Goal: Task Accomplishment & Management: Complete application form

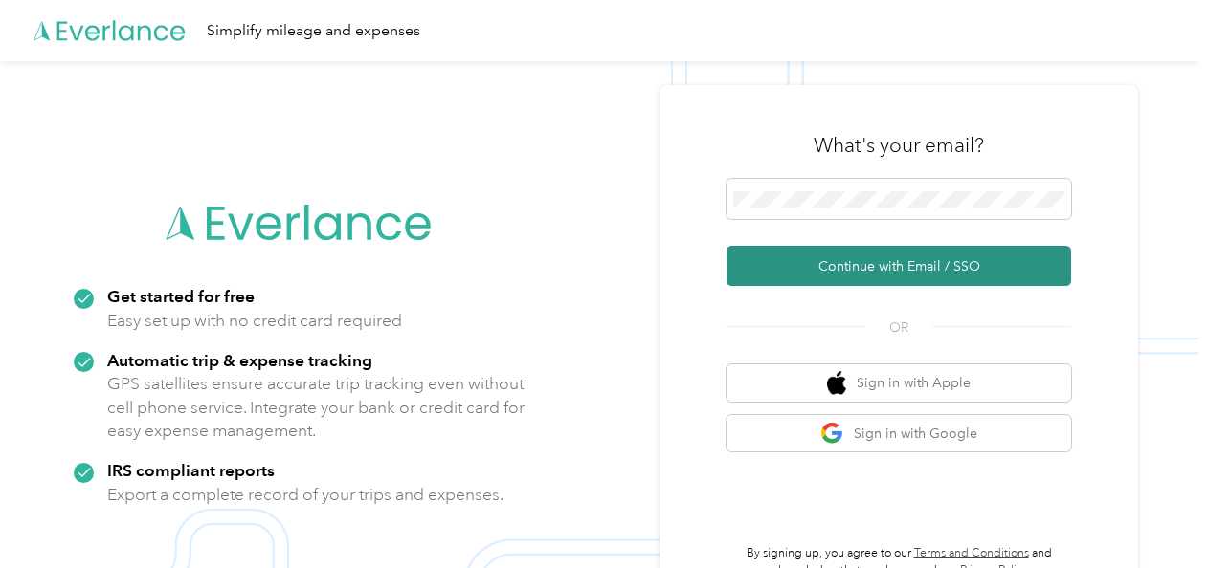
click at [828, 265] on button "Continue with Email / SSO" at bounding box center [898, 266] width 345 height 40
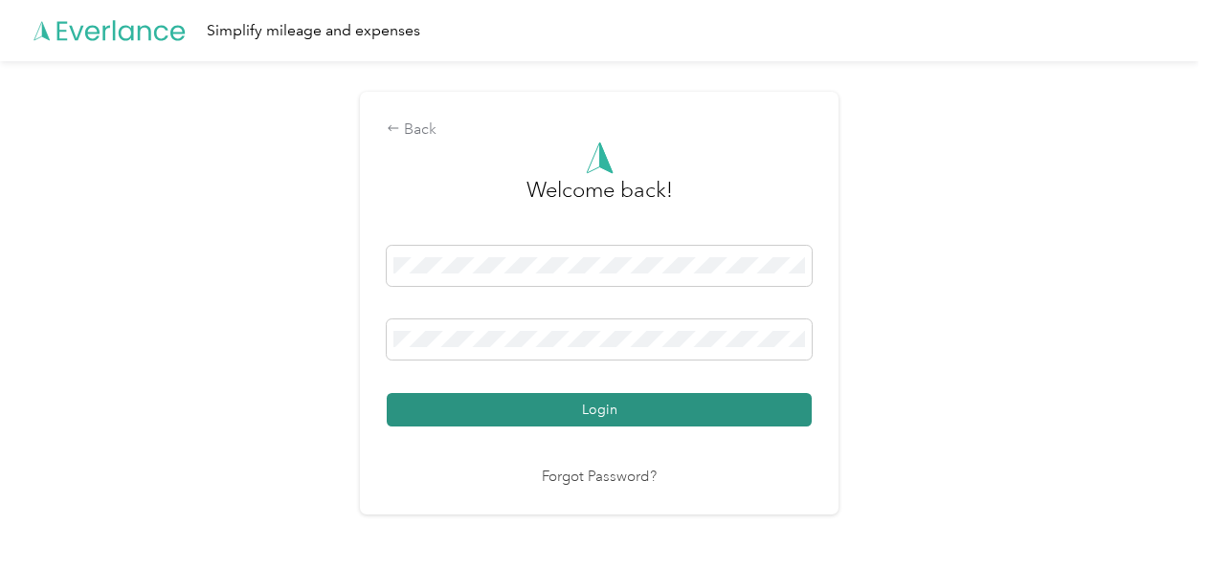
click at [532, 408] on button "Login" at bounding box center [599, 409] width 425 height 33
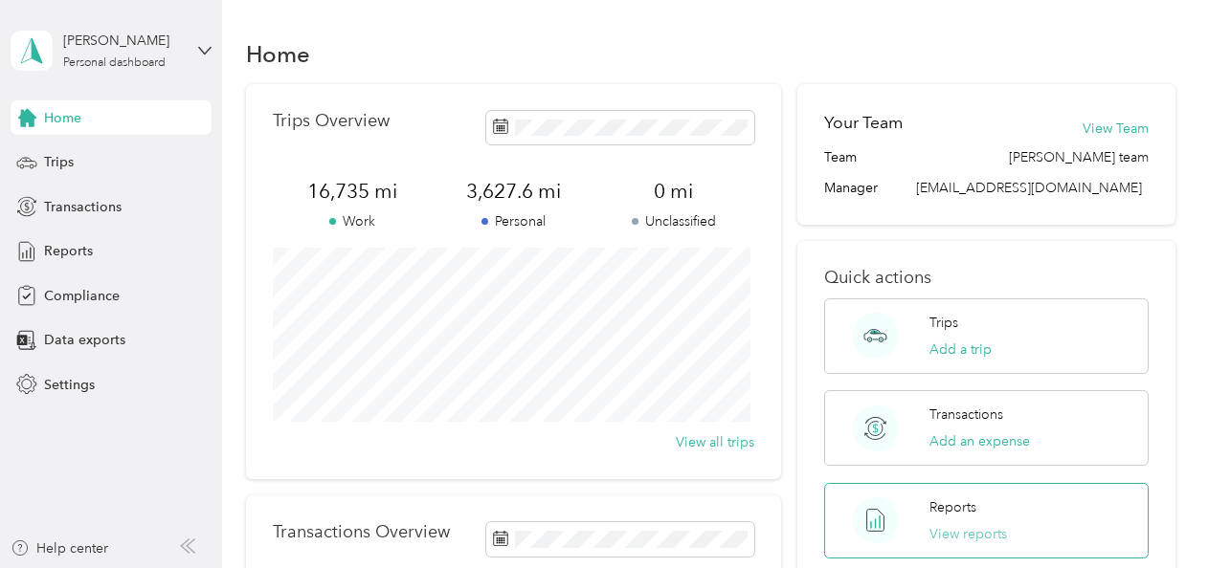
click at [941, 524] on button "View reports" at bounding box center [968, 534] width 78 height 20
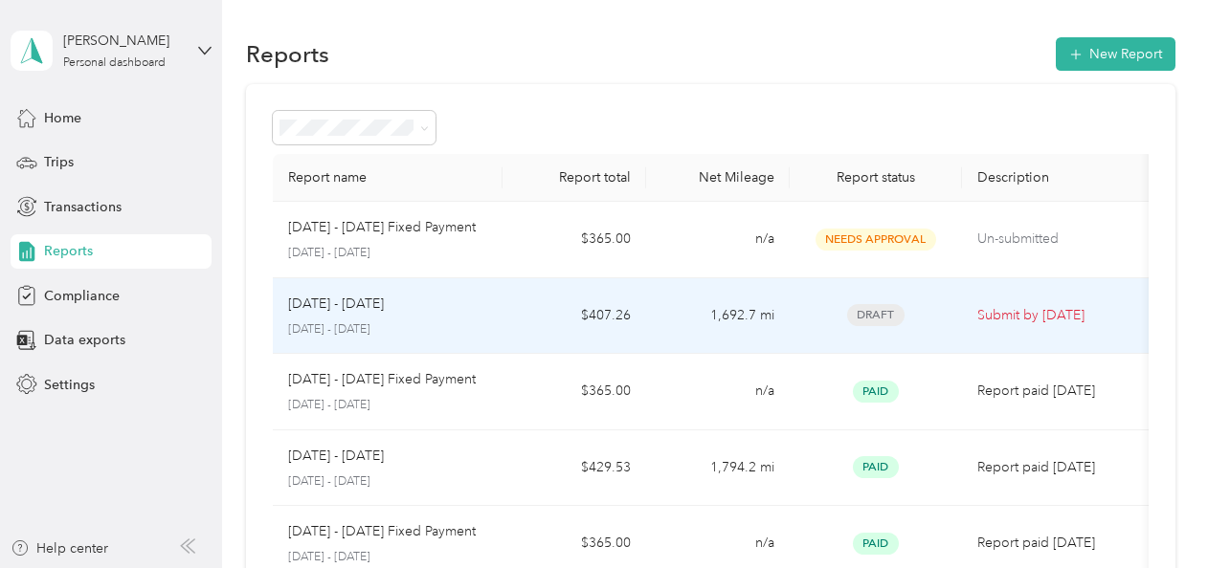
click at [341, 319] on div "[DATE] - [DATE] [DATE] - [DATE]" at bounding box center [387, 316] width 199 height 45
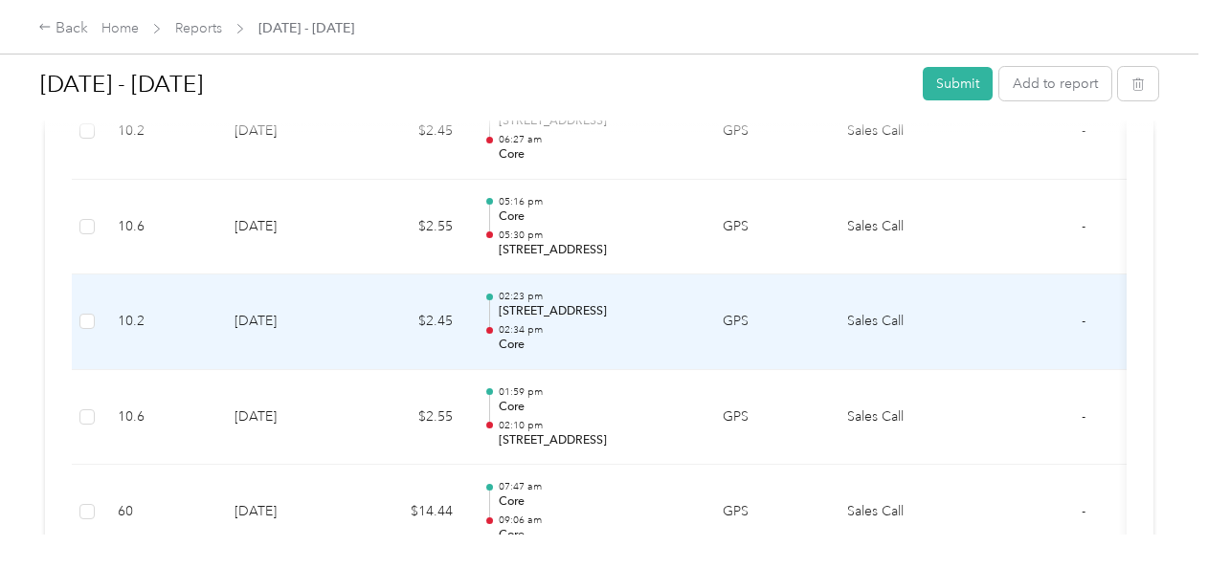
scroll to position [793, 0]
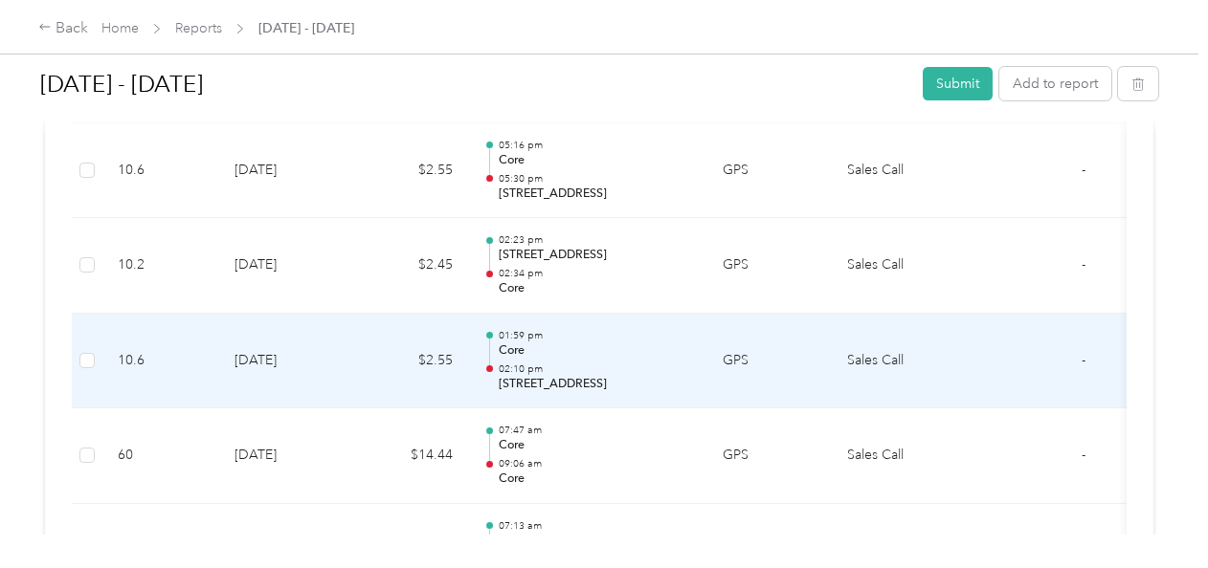
click at [341, 319] on td "[DATE]" at bounding box center [286, 362] width 134 height 96
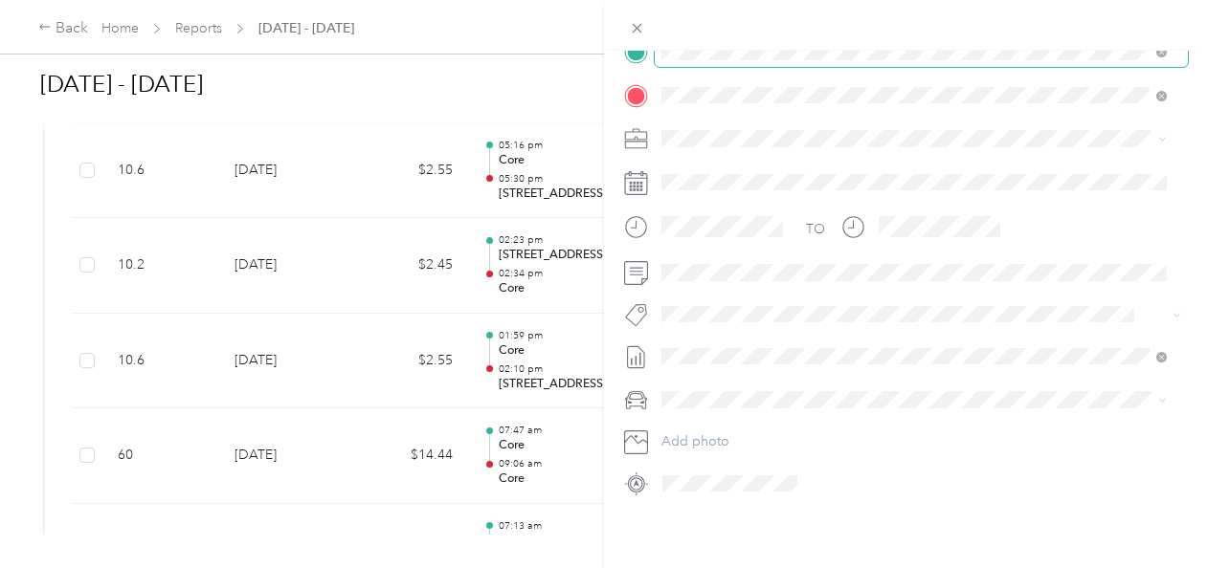
scroll to position [0, 0]
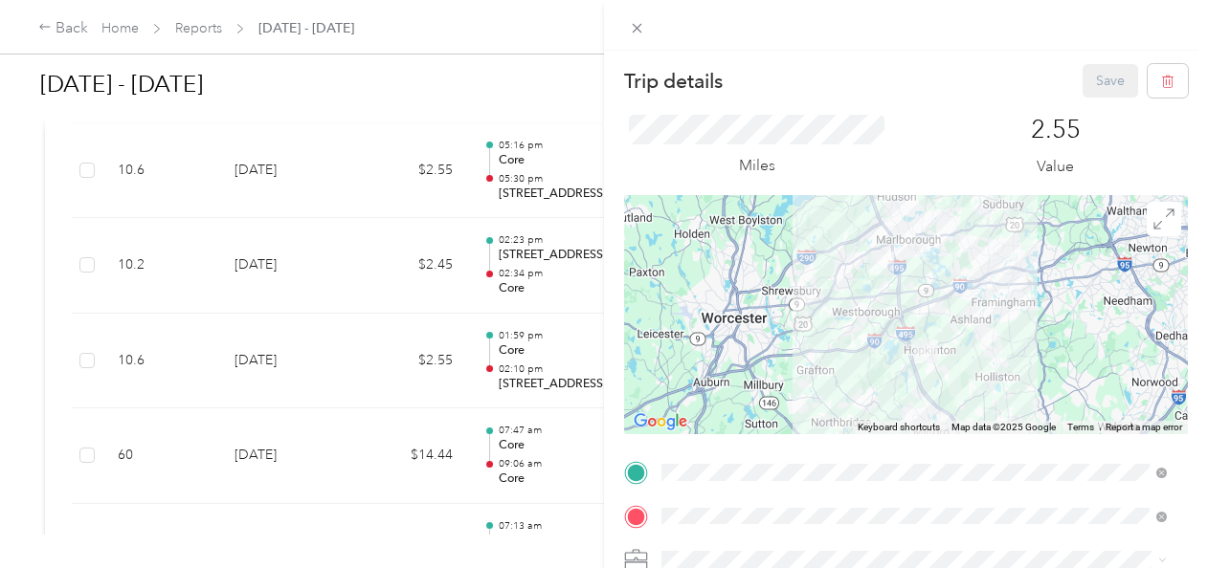
click at [362, 404] on div "Trip details Save This trip cannot be edited because it is either under review,…" at bounding box center [604, 284] width 1208 height 568
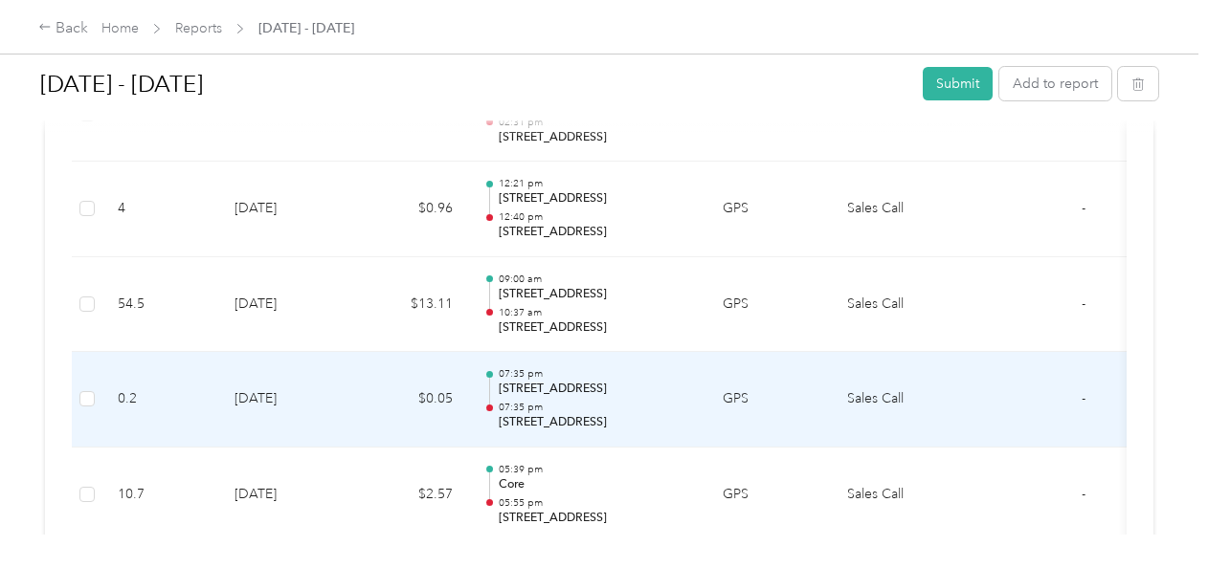
scroll to position [1431, 0]
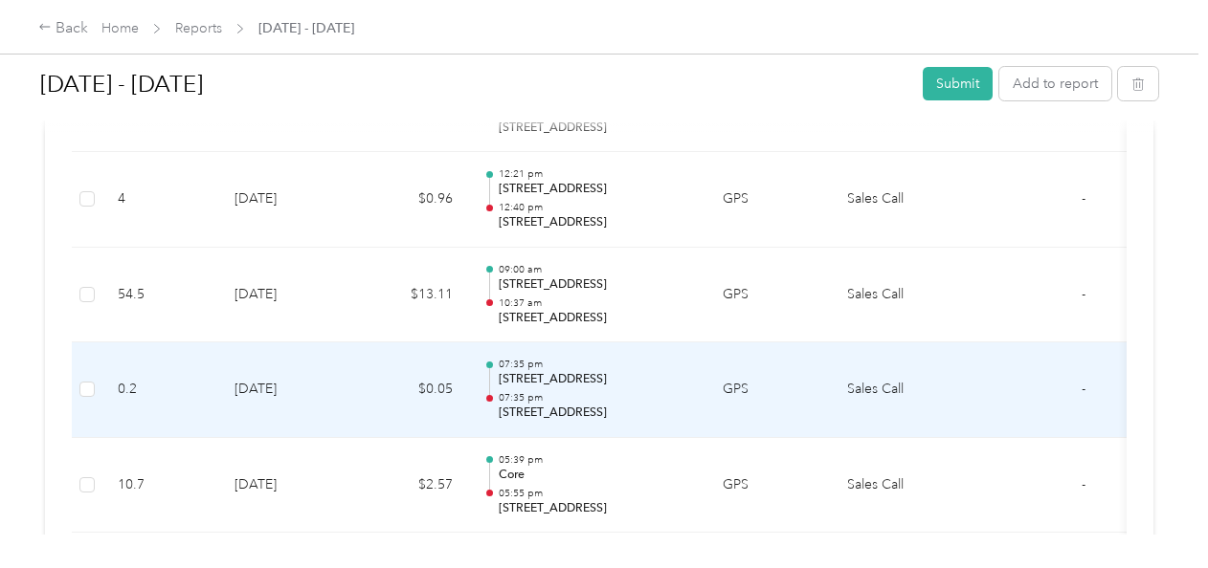
click at [873, 384] on td "Sales Call" at bounding box center [904, 391] width 144 height 96
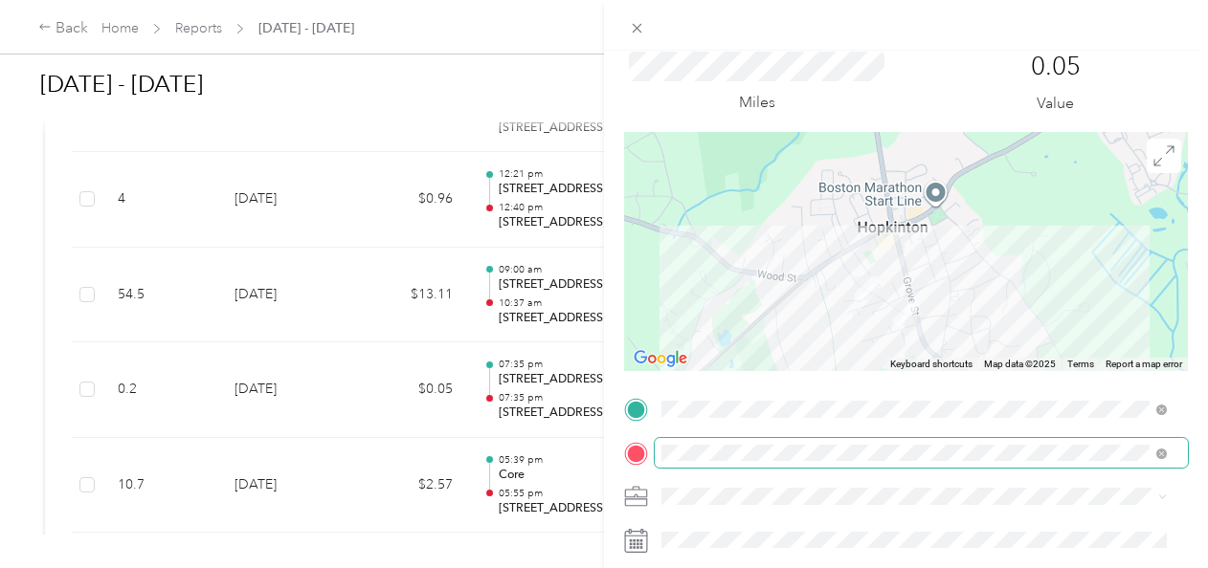
scroll to position [157, 0]
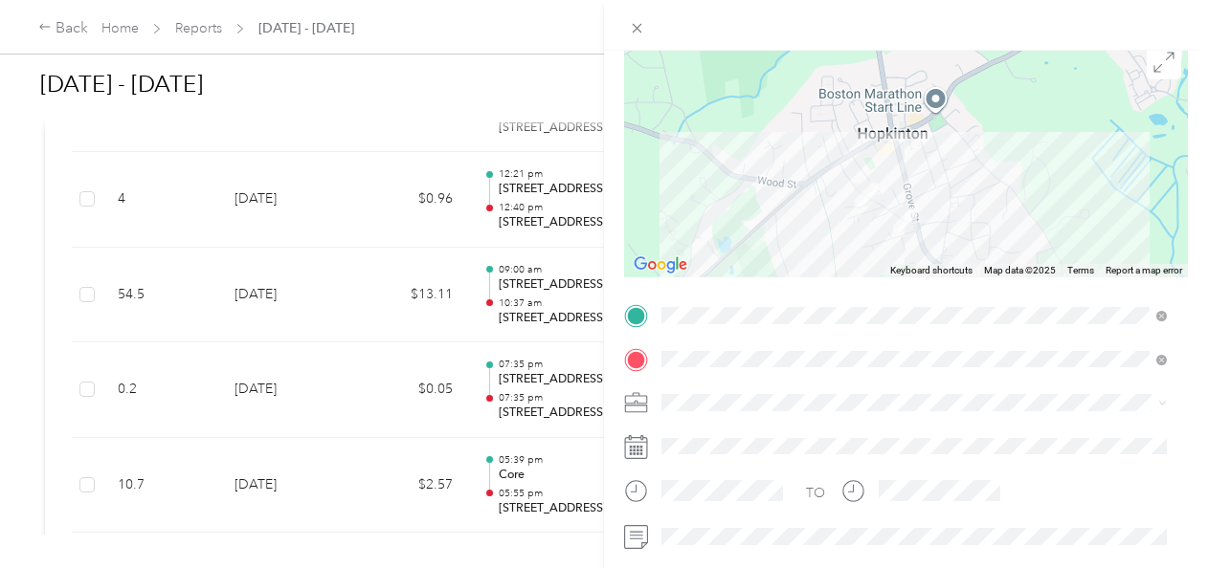
click at [346, 448] on div "Trip details Save This trip cannot be edited because it is either under review,…" at bounding box center [604, 284] width 1208 height 568
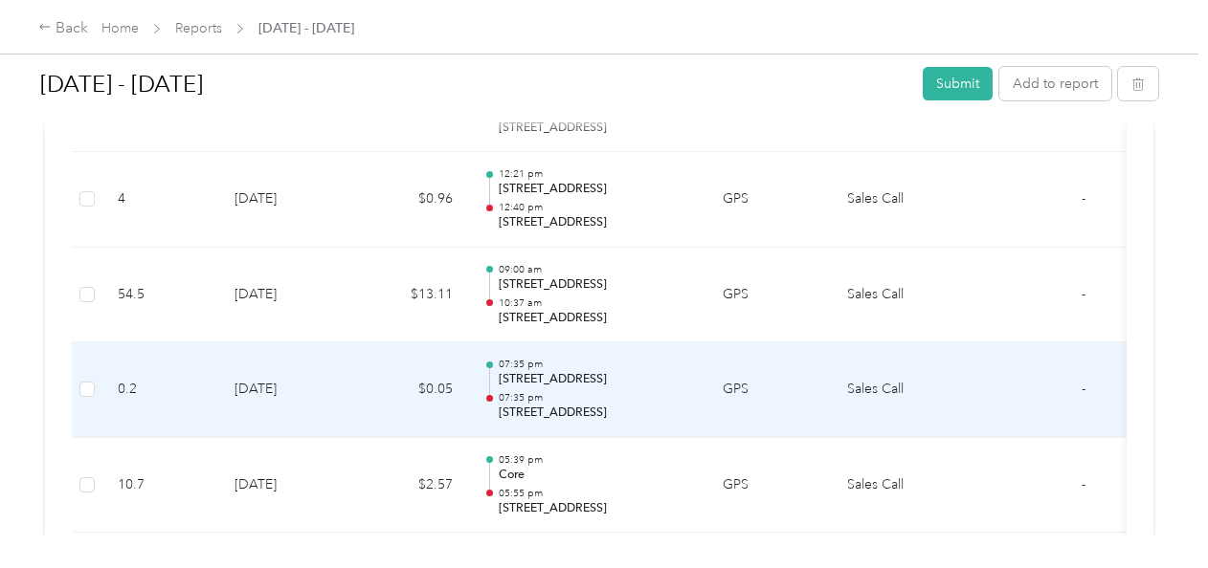
drag, startPoint x: 889, startPoint y: 389, endPoint x: 345, endPoint y: 418, distance: 545.3
click at [345, 418] on td "[DATE]" at bounding box center [286, 391] width 134 height 96
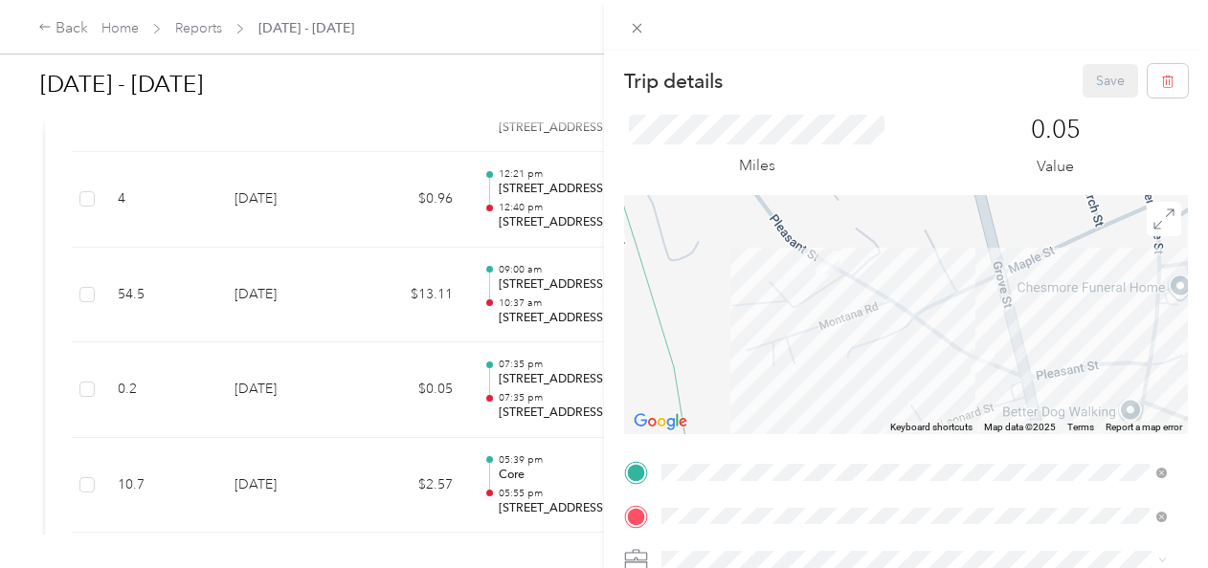
click at [644, 541] on icon at bounding box center [636, 560] width 24 height 24
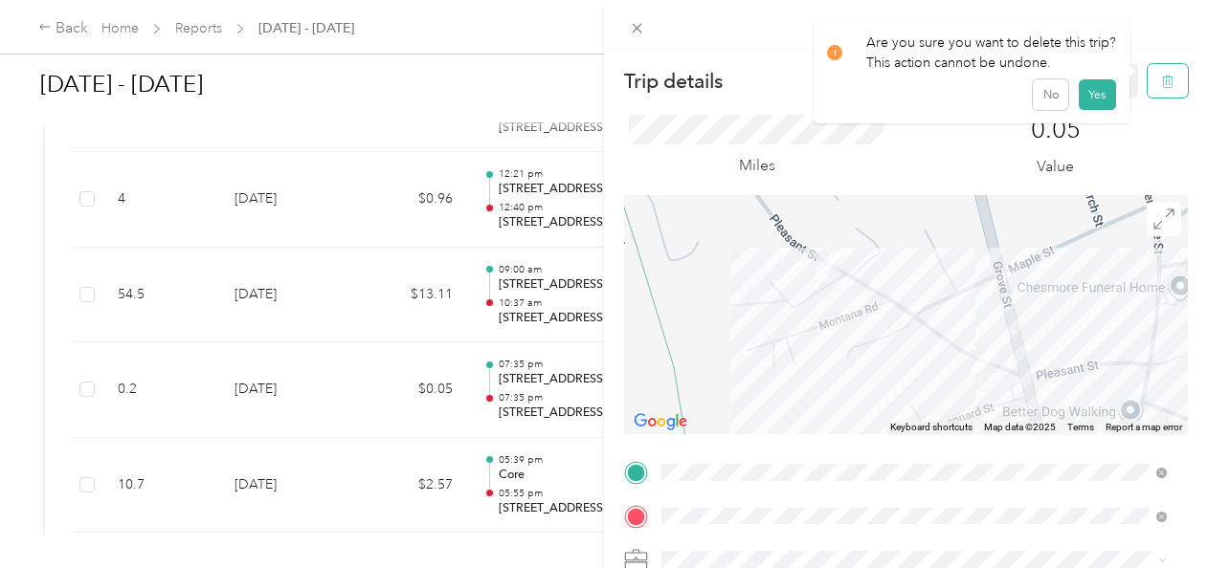
click at [1158, 88] on button "button" at bounding box center [1167, 80] width 40 height 33
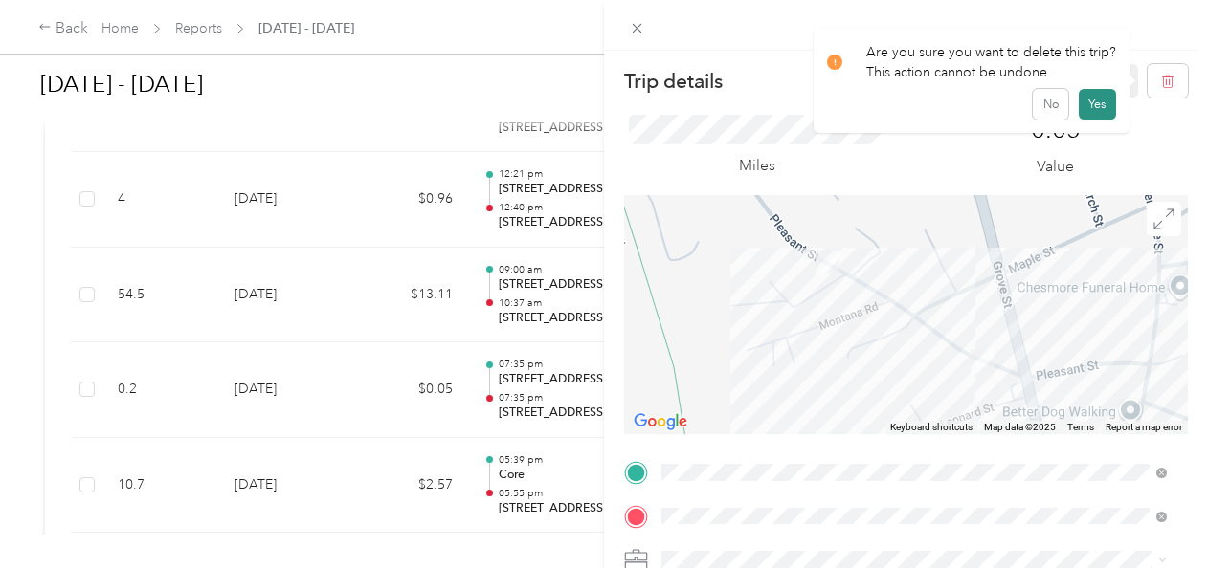
click at [1092, 109] on button "Yes" at bounding box center [1097, 104] width 37 height 31
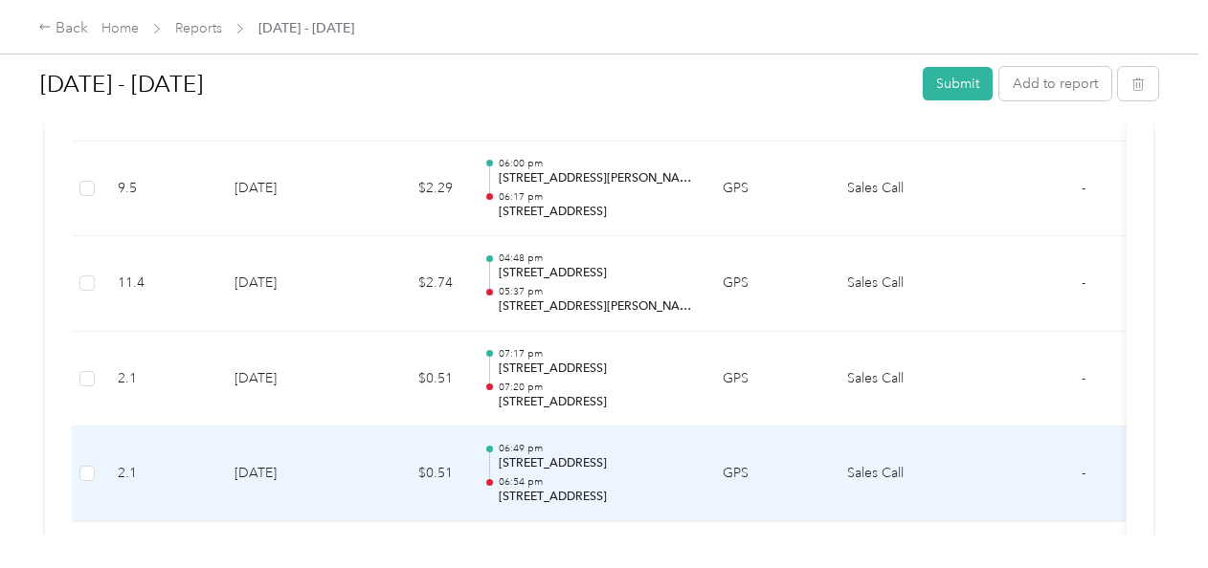
scroll to position [4773, 0]
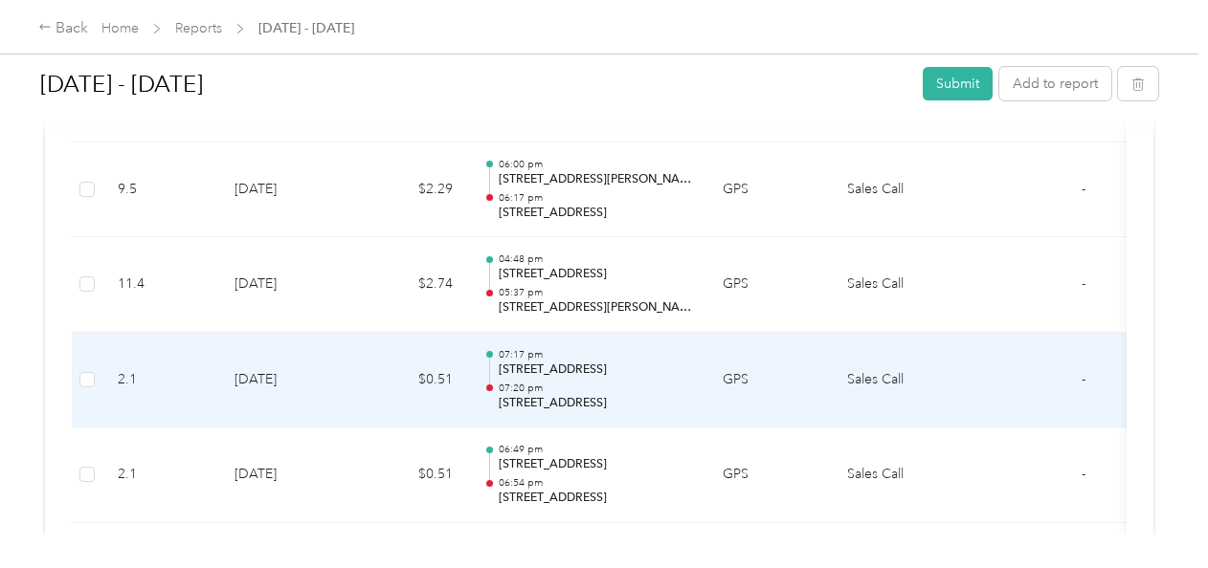
click at [601, 395] on p "[STREET_ADDRESS]" at bounding box center [595, 403] width 193 height 17
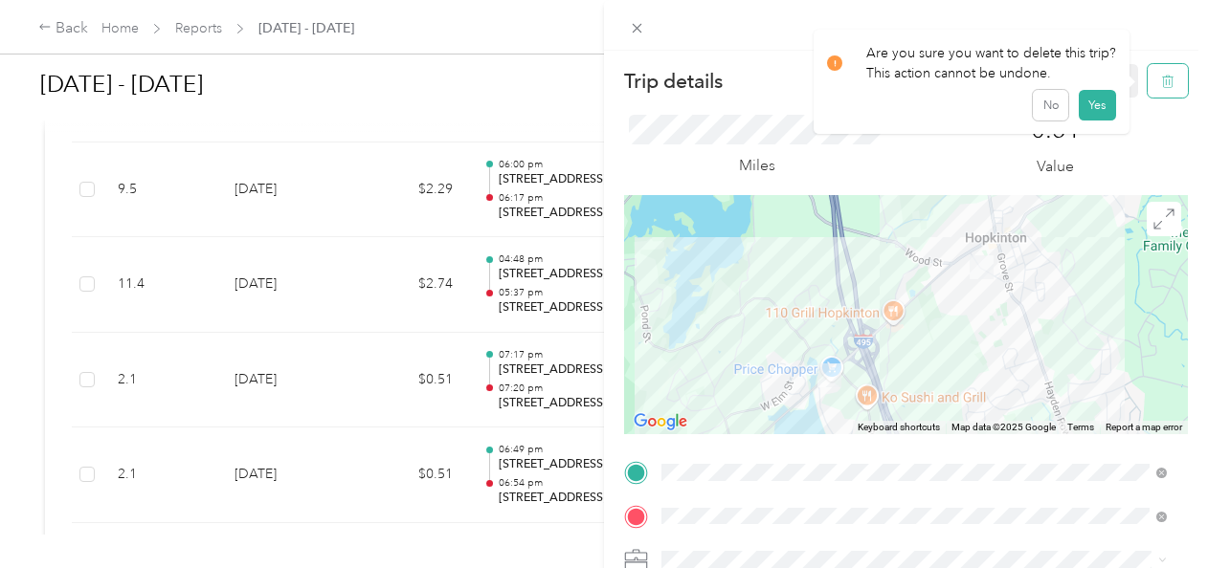
click at [1169, 80] on icon "button" at bounding box center [1169, 81] width 0 height 5
click at [1100, 101] on button "Yes" at bounding box center [1097, 104] width 37 height 31
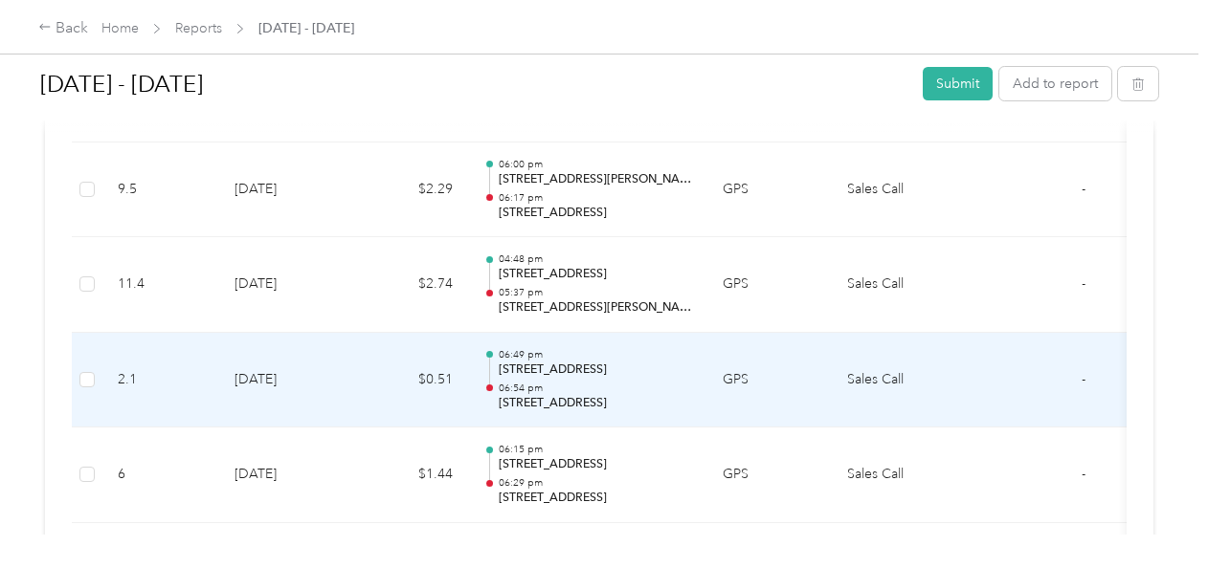
click at [615, 395] on p "[STREET_ADDRESS]" at bounding box center [595, 403] width 193 height 17
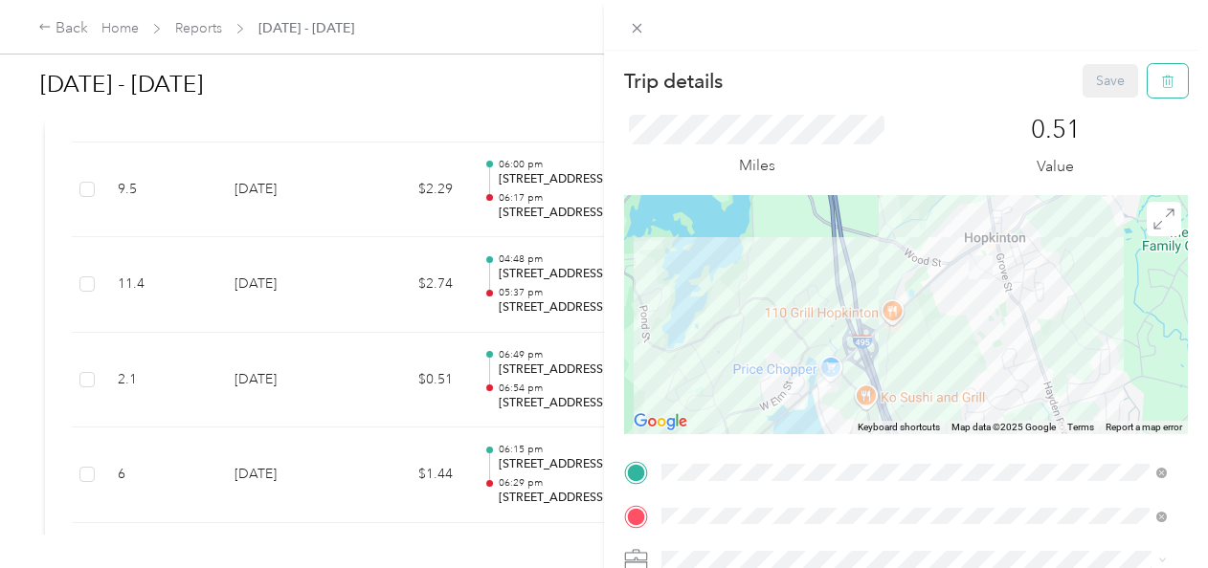
click at [1161, 78] on icon "button" at bounding box center [1167, 81] width 13 height 13
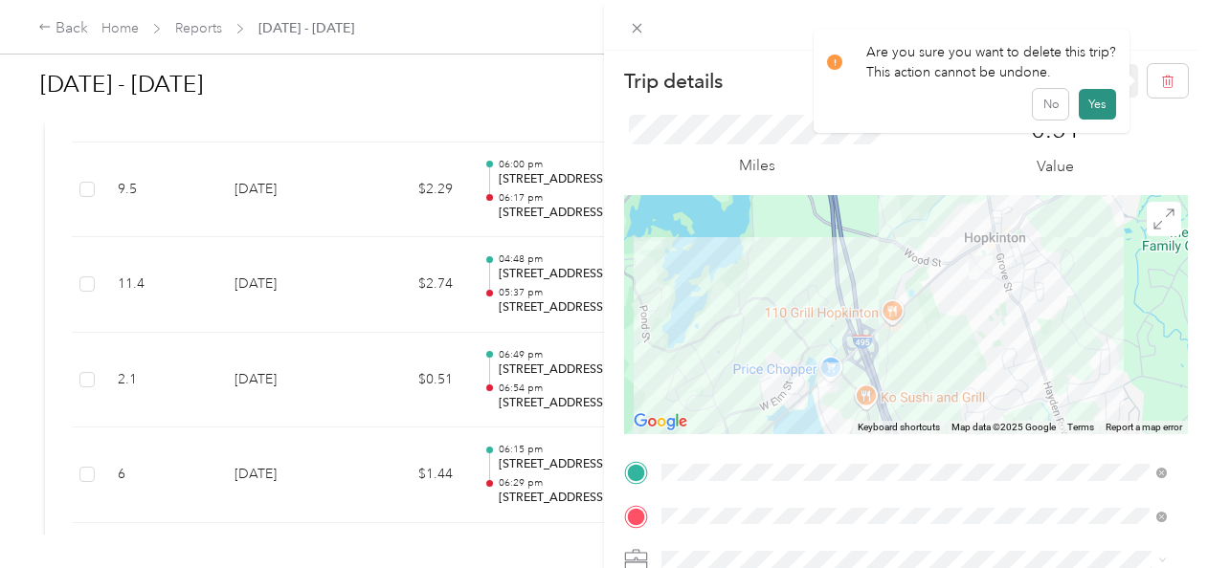
click at [1098, 100] on button "Yes" at bounding box center [1097, 104] width 37 height 31
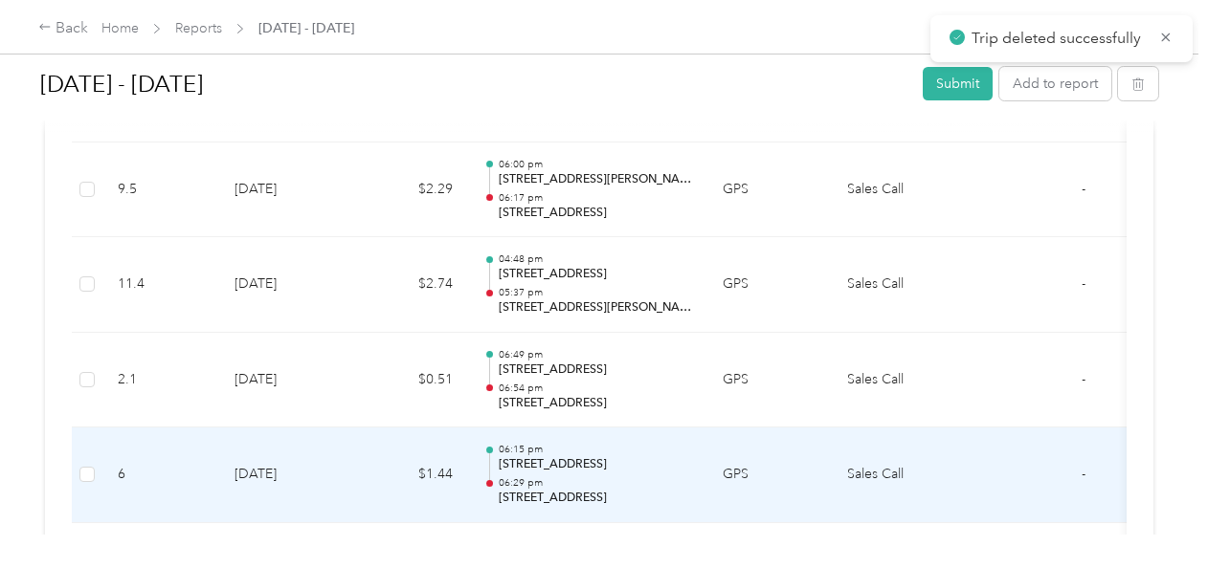
click at [606, 456] on p "[STREET_ADDRESS]" at bounding box center [595, 464] width 193 height 17
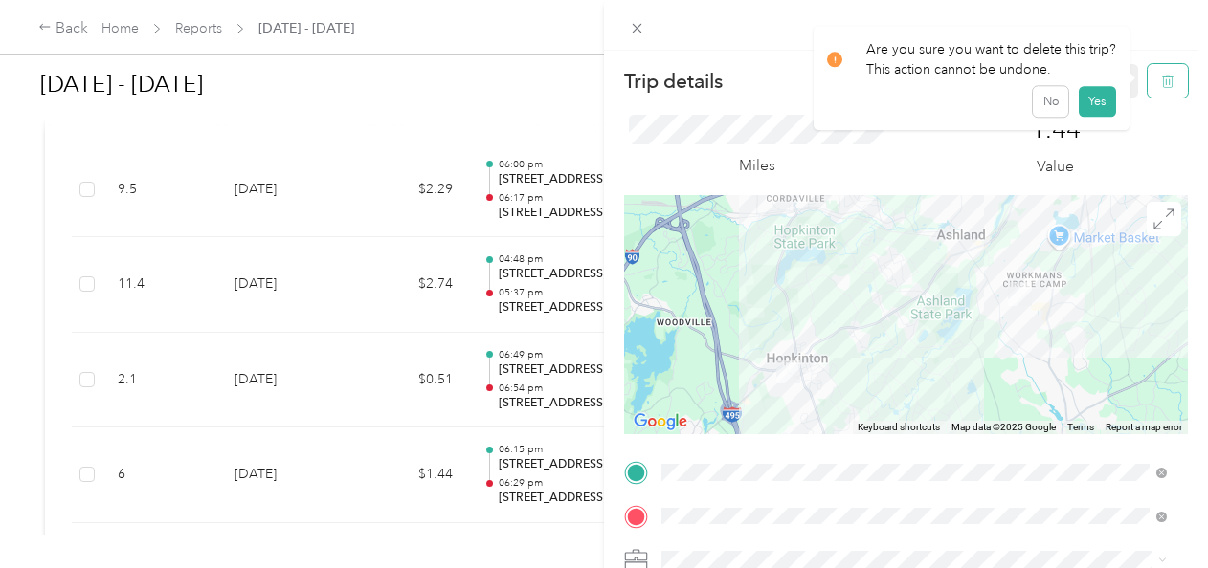
click at [1147, 88] on button "button" at bounding box center [1167, 80] width 40 height 33
click at [1089, 105] on button "Yes" at bounding box center [1097, 104] width 37 height 31
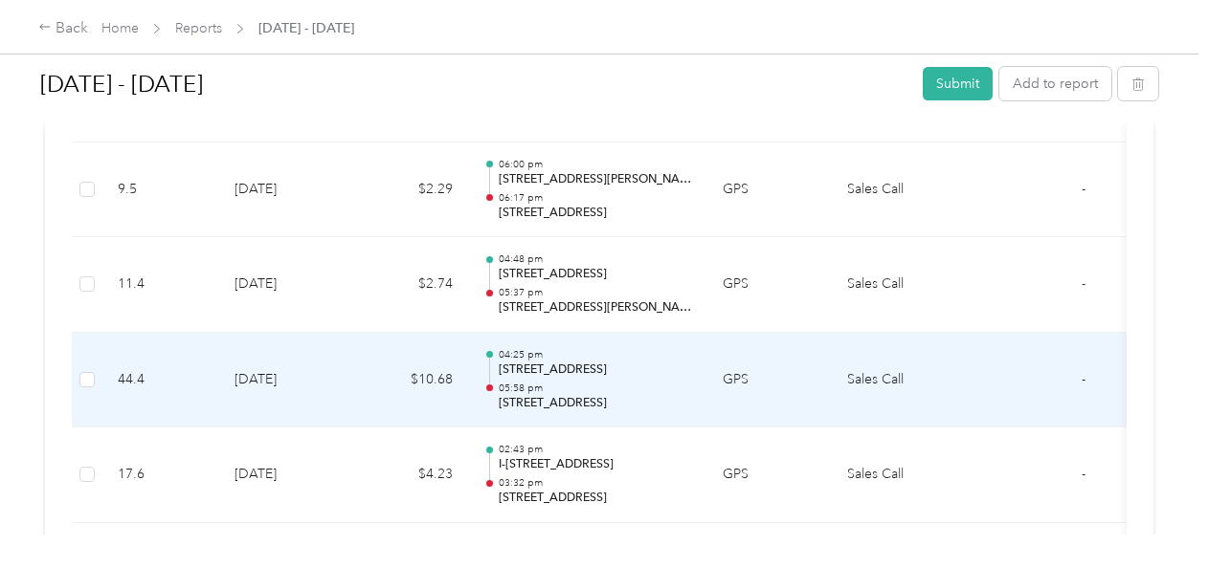
click at [948, 367] on td "Sales Call" at bounding box center [904, 381] width 144 height 96
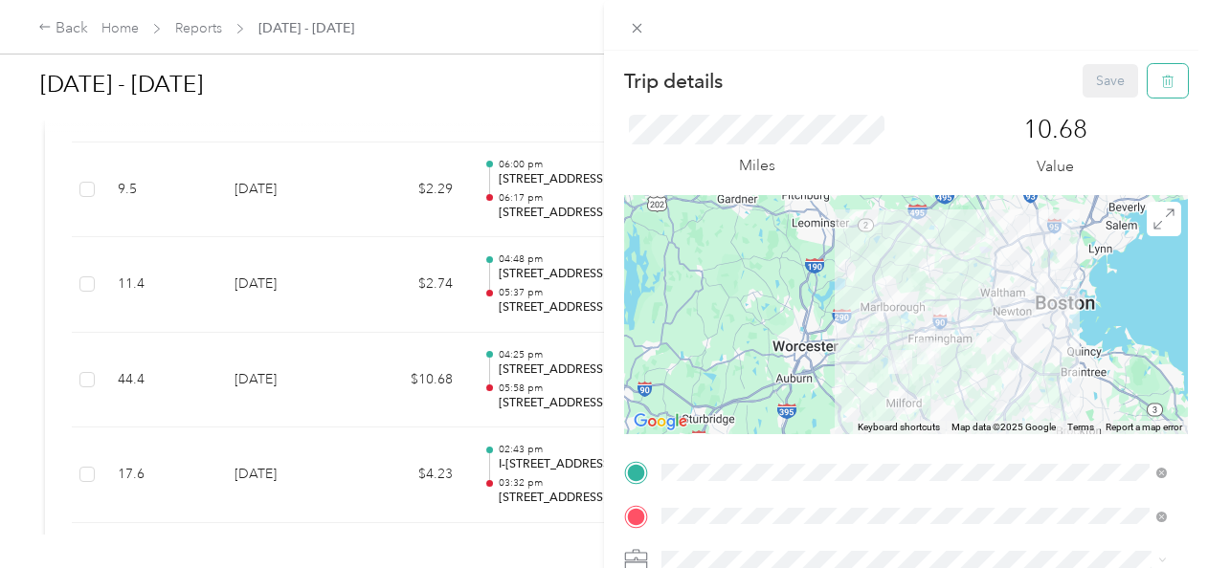
click at [1161, 84] on icon "button" at bounding box center [1167, 81] width 13 height 13
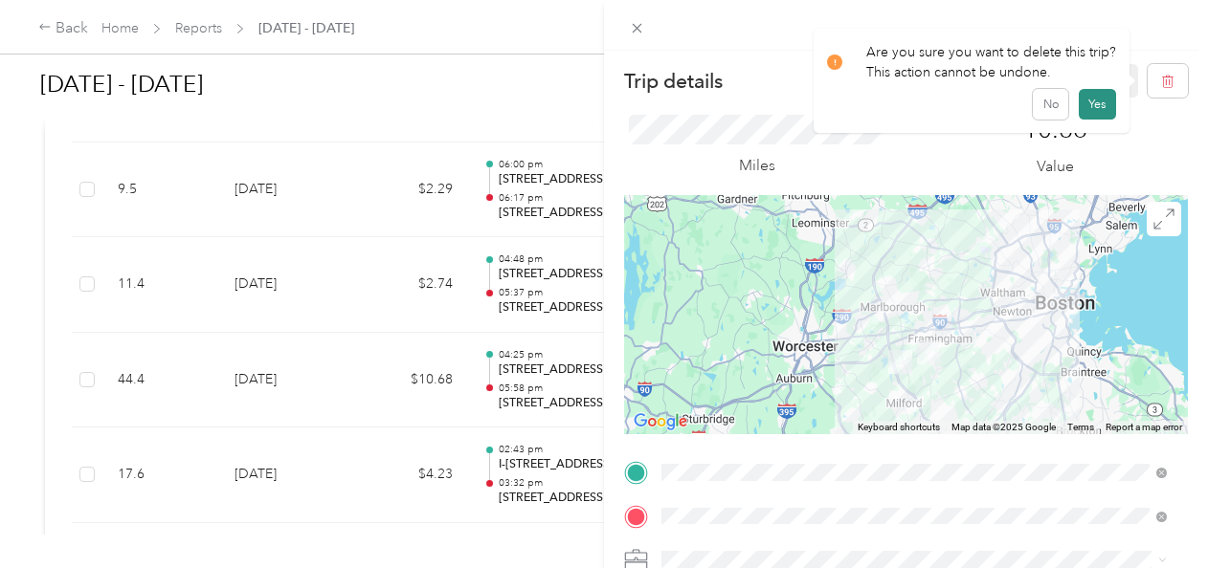
click at [1087, 113] on button "Yes" at bounding box center [1097, 104] width 37 height 31
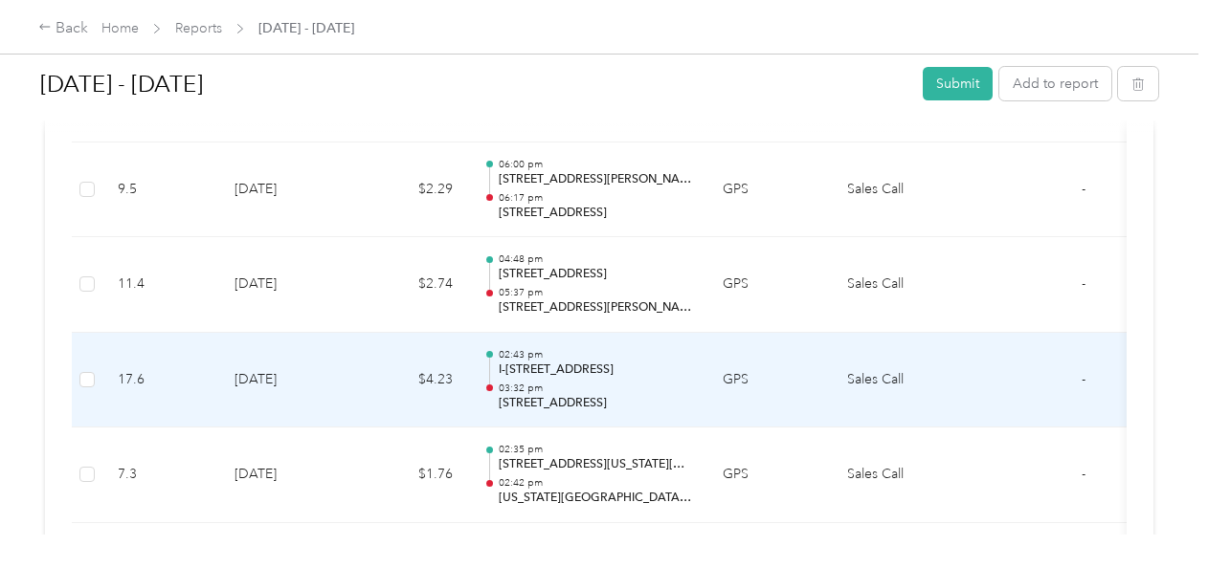
click at [695, 362] on td "02:43 pm I-[STREET_ADDRESS] 03:32 pm [STREET_ADDRESS]" at bounding box center [587, 381] width 239 height 96
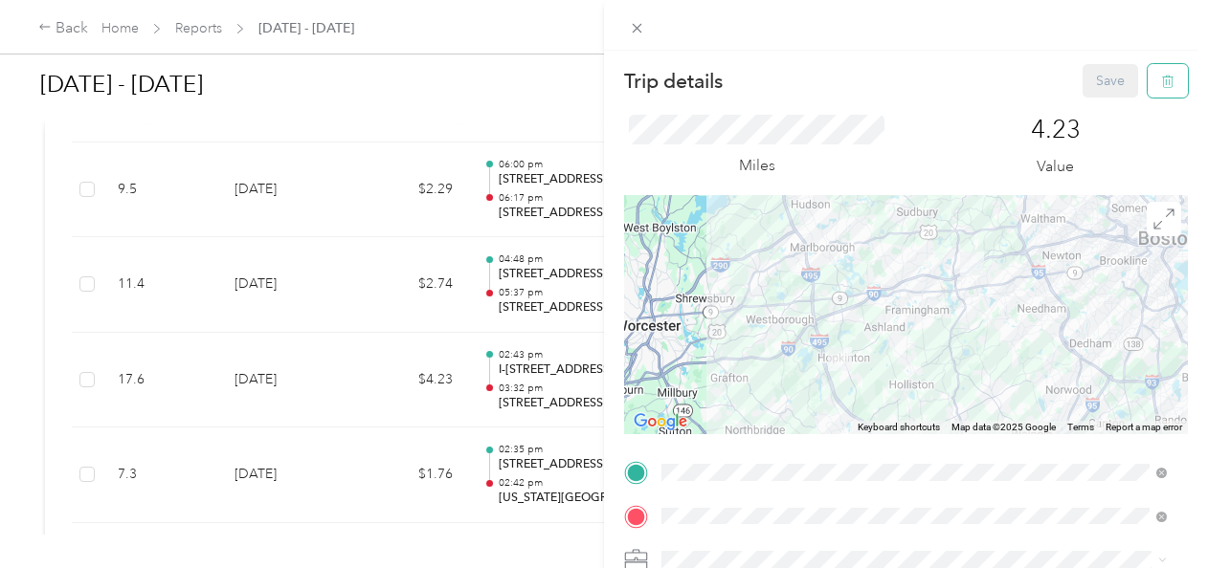
click at [1147, 88] on button "button" at bounding box center [1167, 80] width 40 height 33
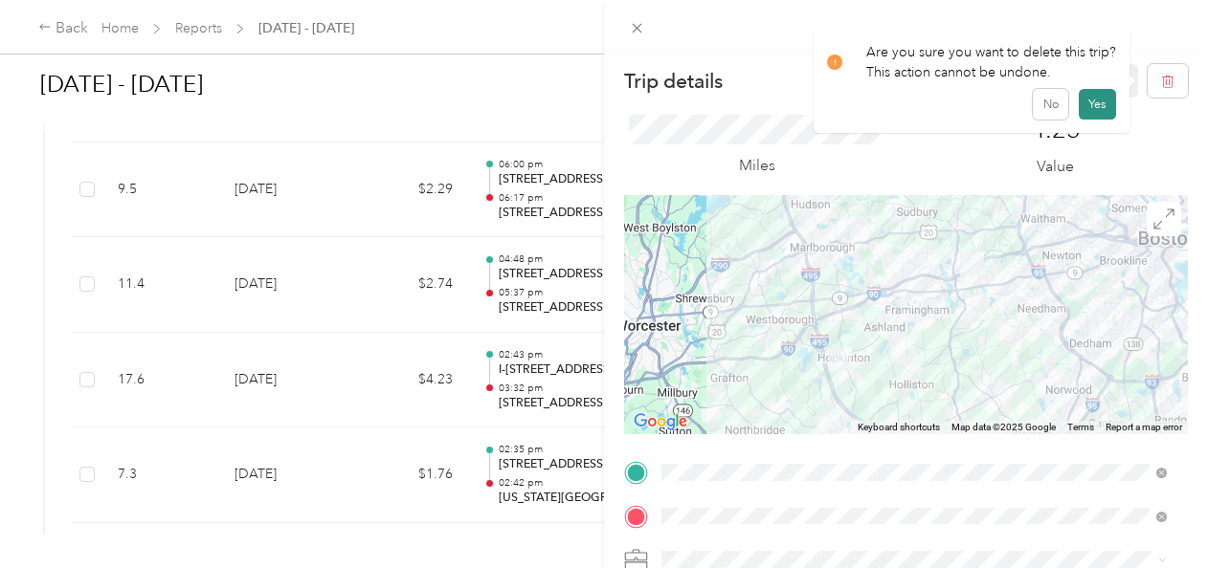
click at [1094, 104] on button "Yes" at bounding box center [1097, 104] width 37 height 31
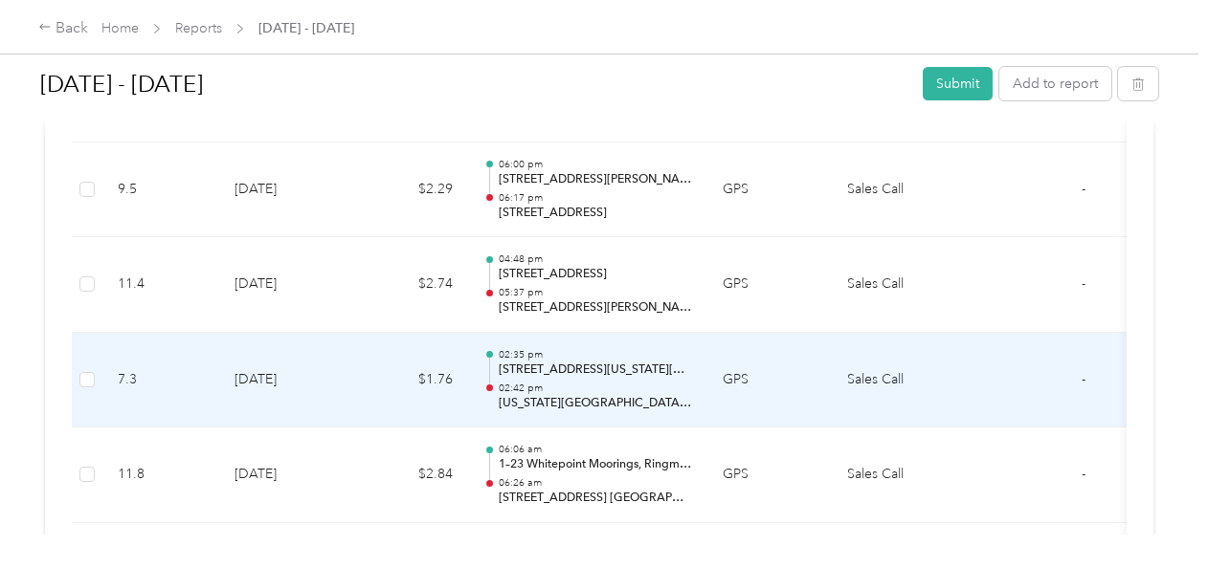
click at [1028, 364] on td at bounding box center [1011, 381] width 72 height 96
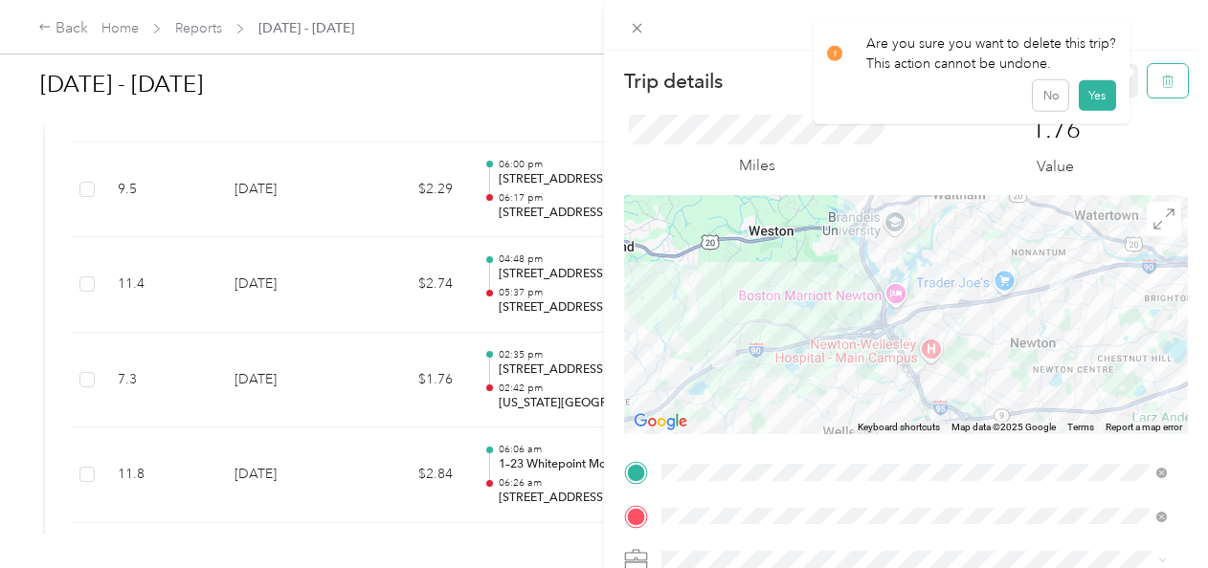
click at [1160, 90] on button "button" at bounding box center [1167, 80] width 40 height 33
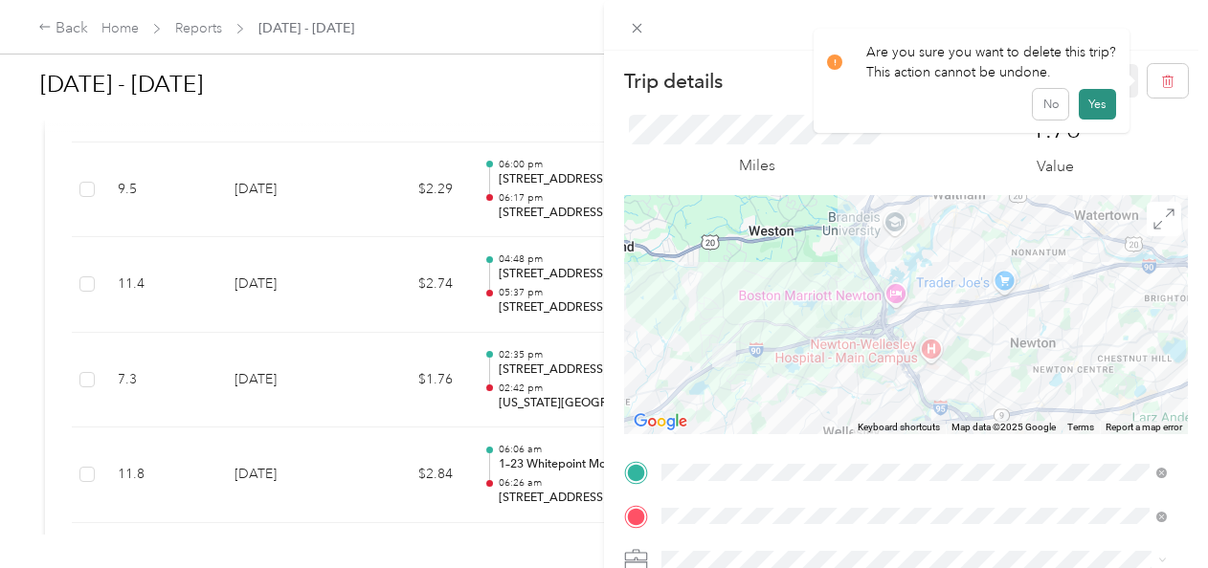
click at [1103, 107] on button "Yes" at bounding box center [1097, 104] width 37 height 31
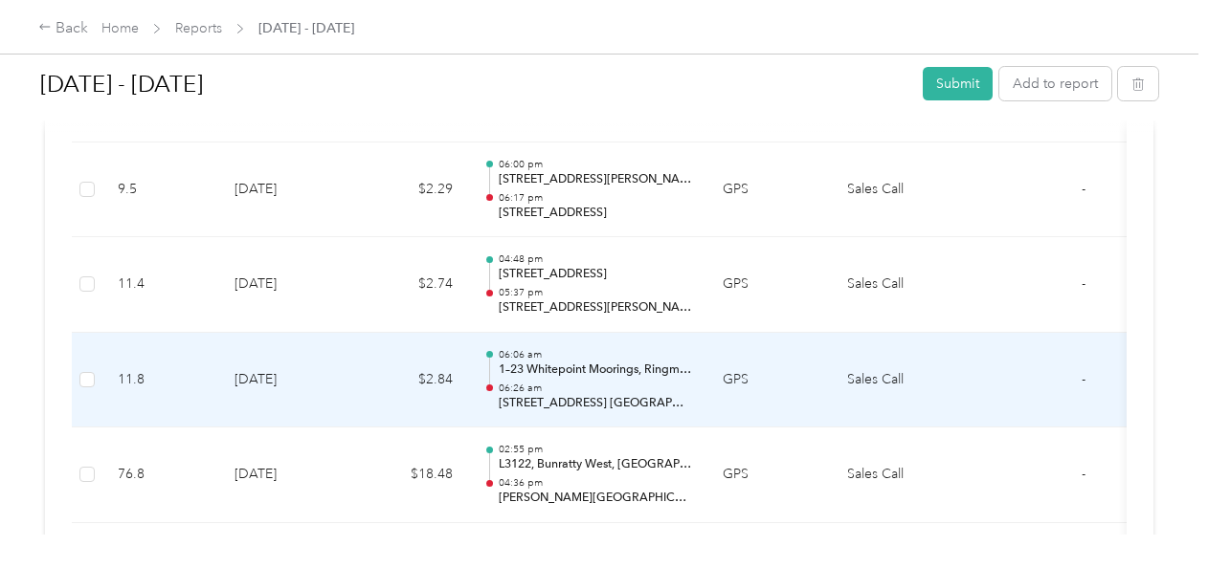
click at [967, 371] on td "Sales Call" at bounding box center [904, 381] width 144 height 96
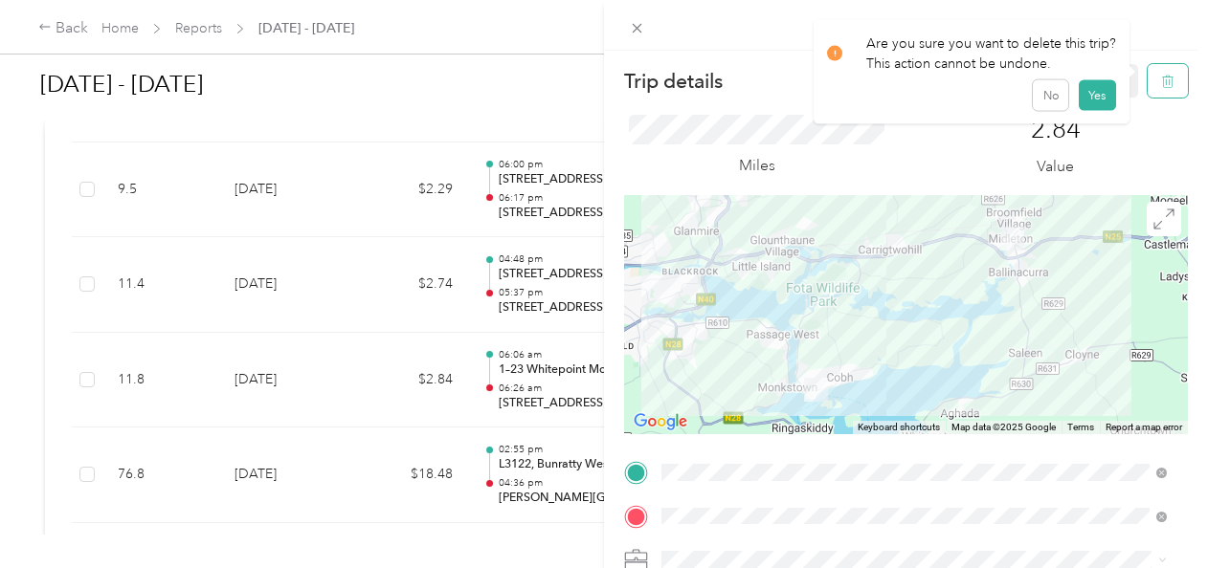
click at [1148, 71] on button "button" at bounding box center [1167, 80] width 40 height 33
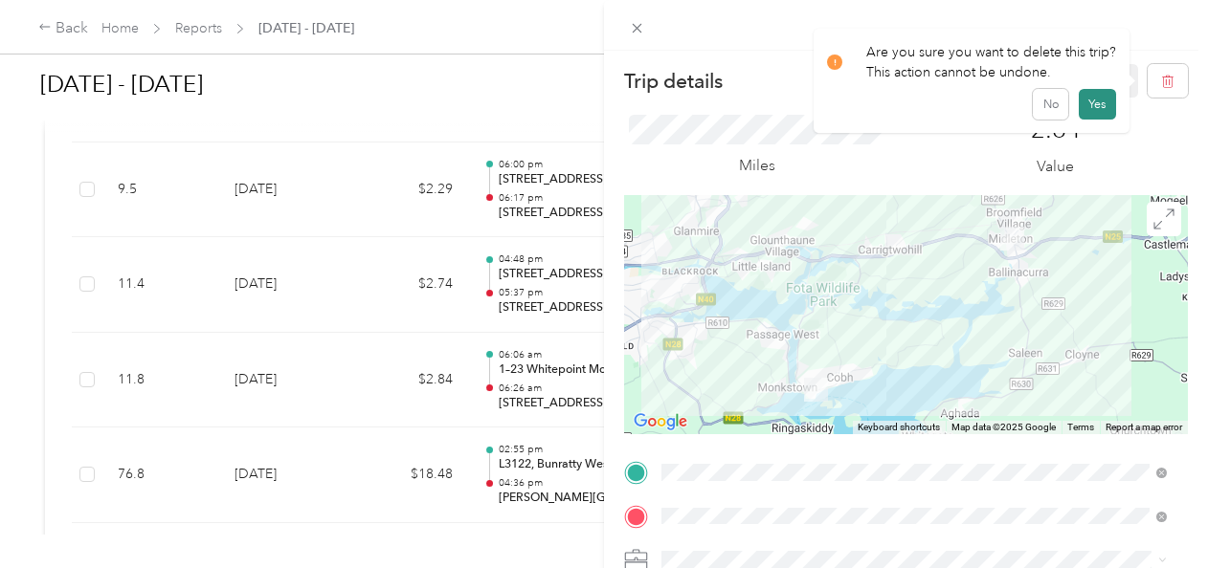
click at [1094, 102] on button "Yes" at bounding box center [1097, 104] width 37 height 31
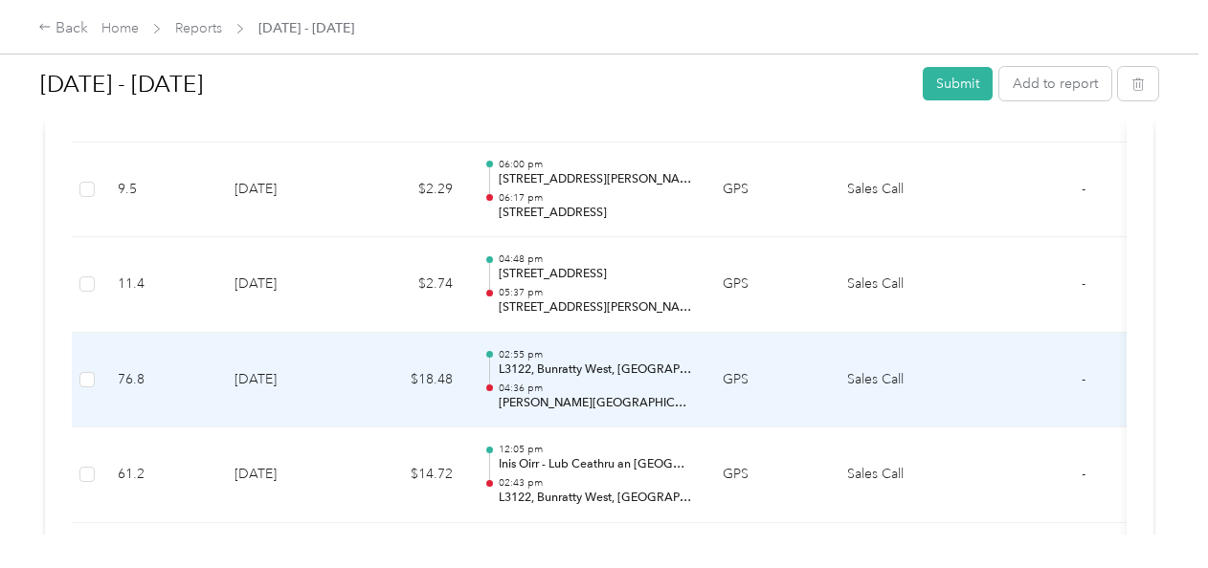
click at [678, 362] on p "L3122, Bunratty West, [GEOGRAPHIC_DATA], Co. [GEOGRAPHIC_DATA]" at bounding box center [595, 370] width 193 height 17
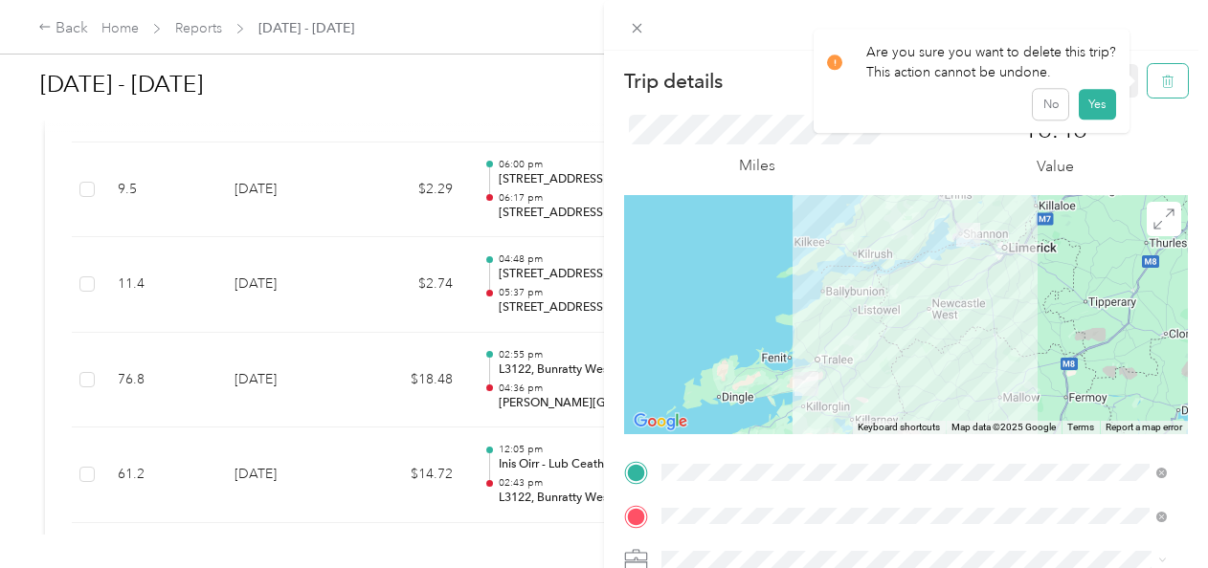
click at [1161, 82] on icon "button" at bounding box center [1167, 81] width 13 height 13
click at [1091, 105] on button "Yes" at bounding box center [1097, 104] width 37 height 31
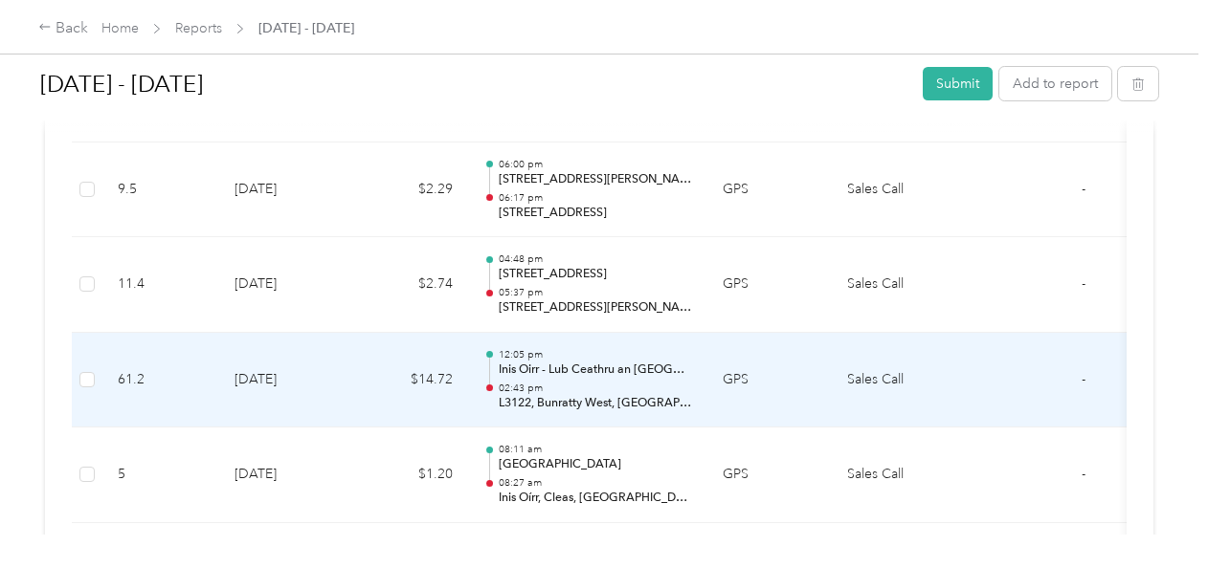
click at [681, 362] on p "Inis Oirr - Lub Ceathru an [GEOGRAPHIC_DATA]" at bounding box center [595, 370] width 193 height 17
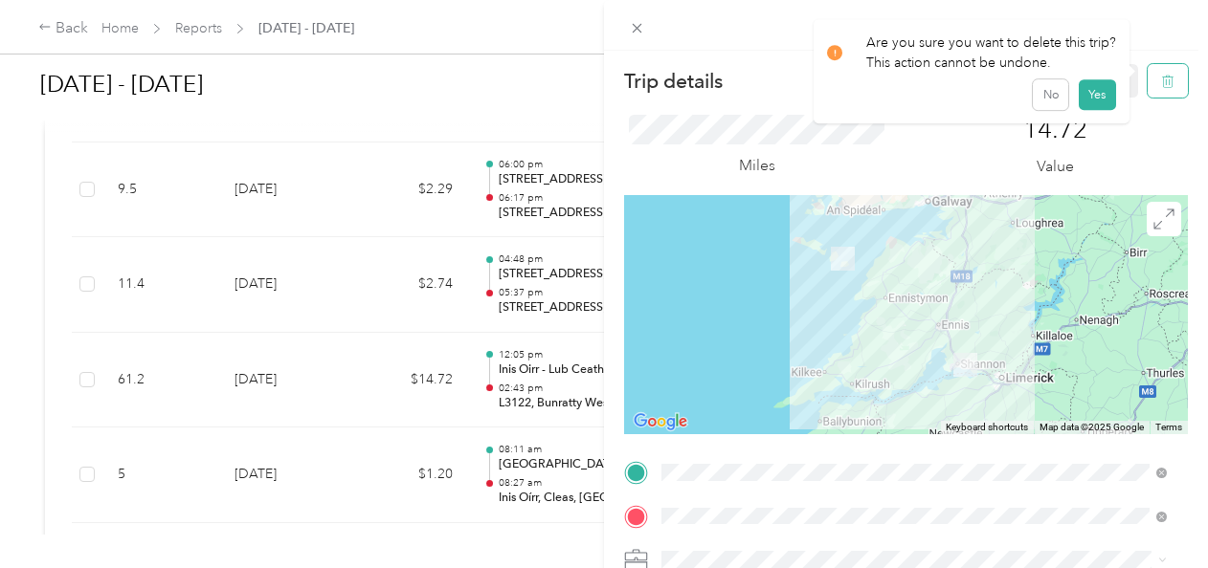
click at [1152, 89] on button "button" at bounding box center [1167, 80] width 40 height 33
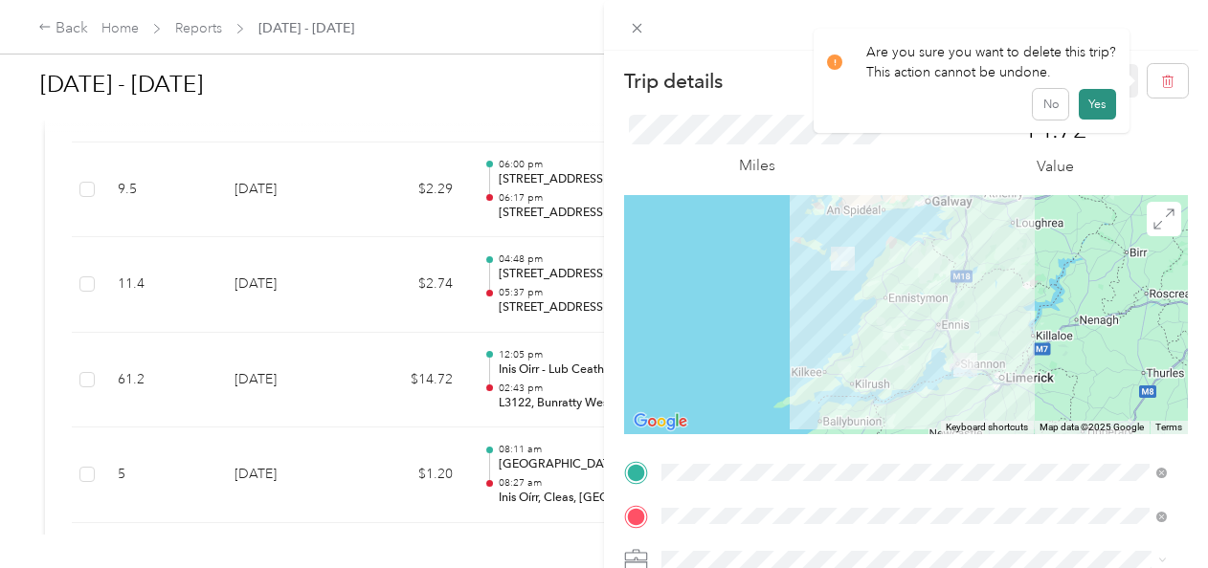
click at [1103, 106] on button "Yes" at bounding box center [1097, 104] width 37 height 31
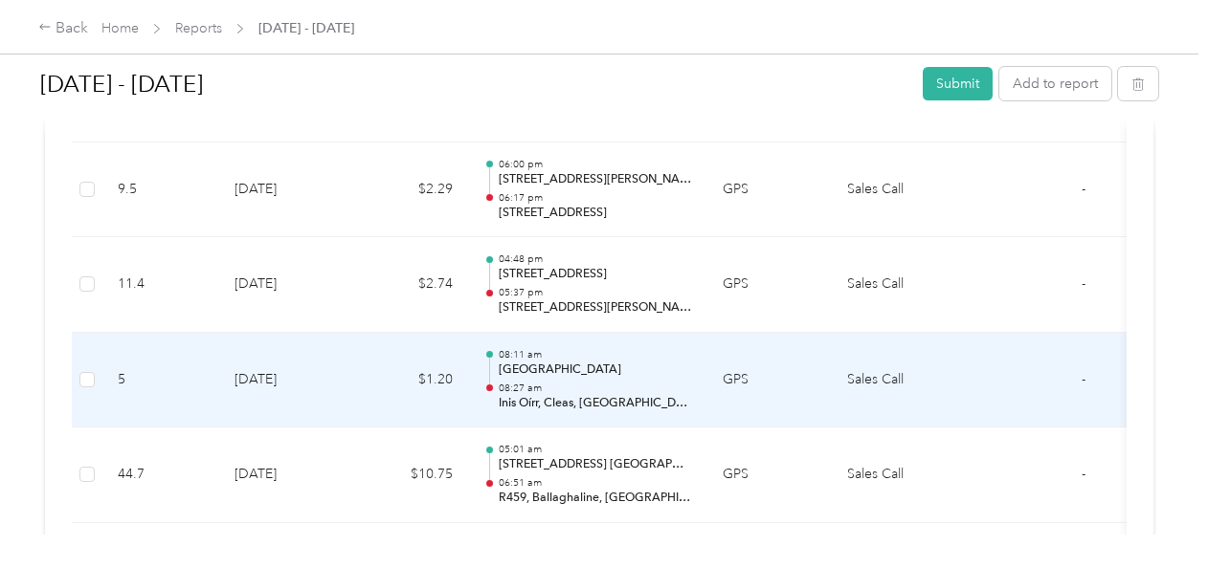
click at [656, 362] on p "[GEOGRAPHIC_DATA]" at bounding box center [595, 370] width 193 height 17
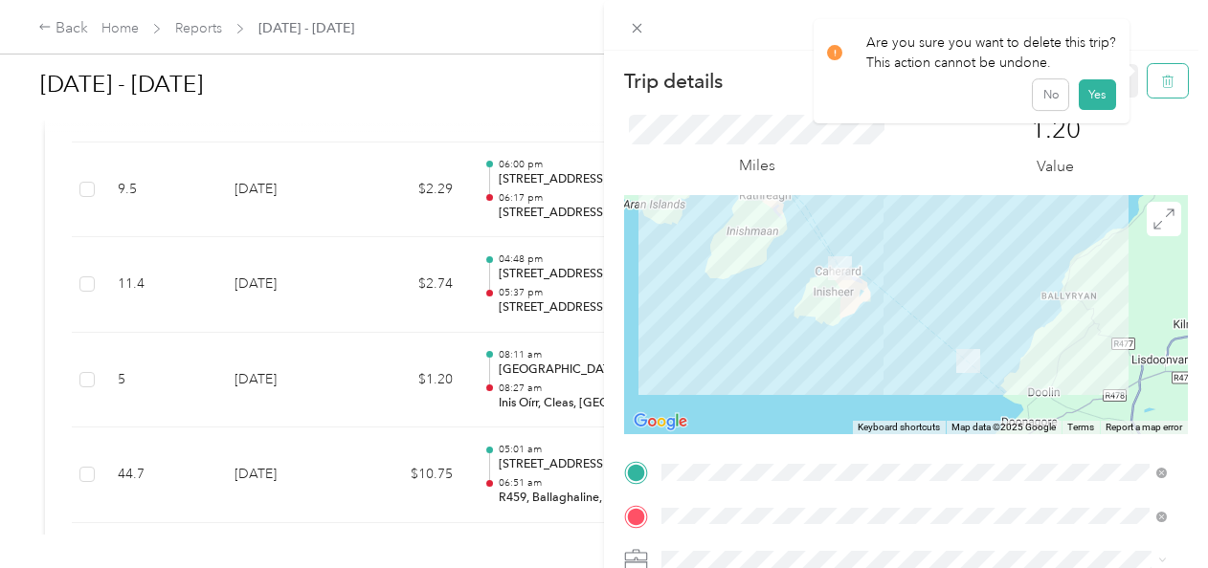
click at [1166, 84] on icon "button" at bounding box center [1166, 81] width 0 height 5
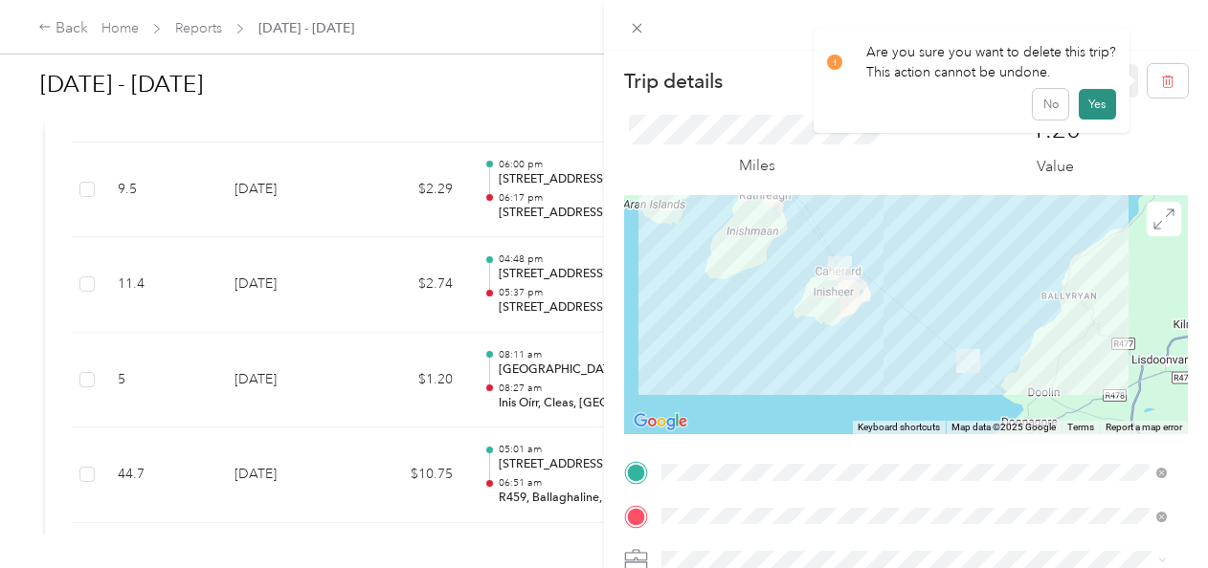
click at [1088, 109] on button "Yes" at bounding box center [1097, 104] width 37 height 31
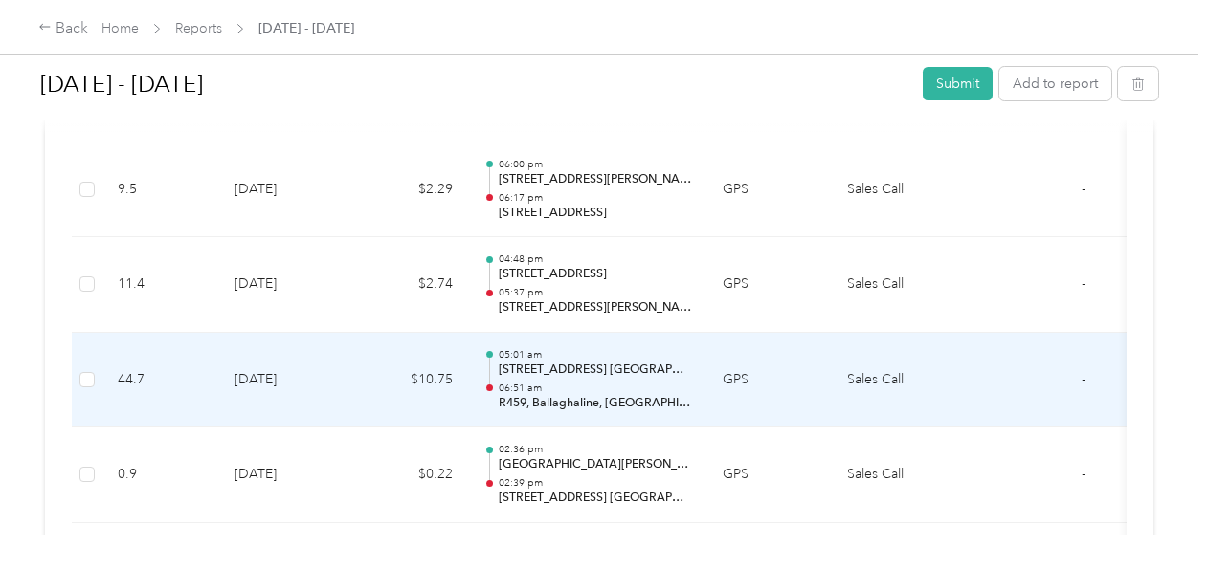
click at [628, 362] on p "[STREET_ADDRESS] [GEOGRAPHIC_DATA]" at bounding box center [595, 370] width 193 height 17
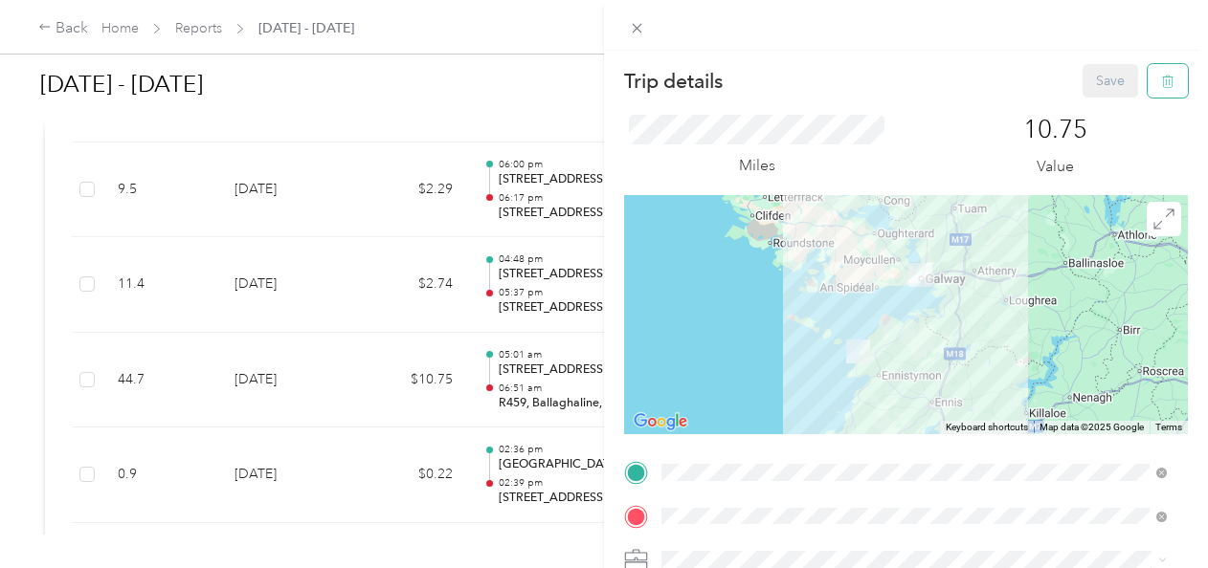
click at [1161, 79] on icon "button" at bounding box center [1167, 81] width 13 height 13
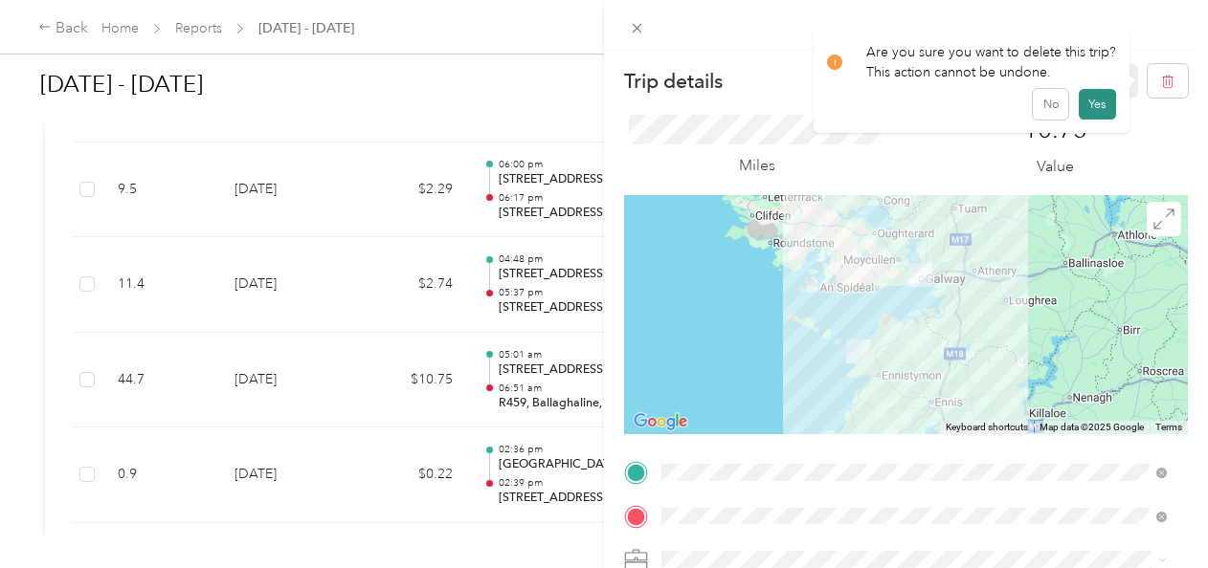
click at [1104, 101] on button "Yes" at bounding box center [1097, 104] width 37 height 31
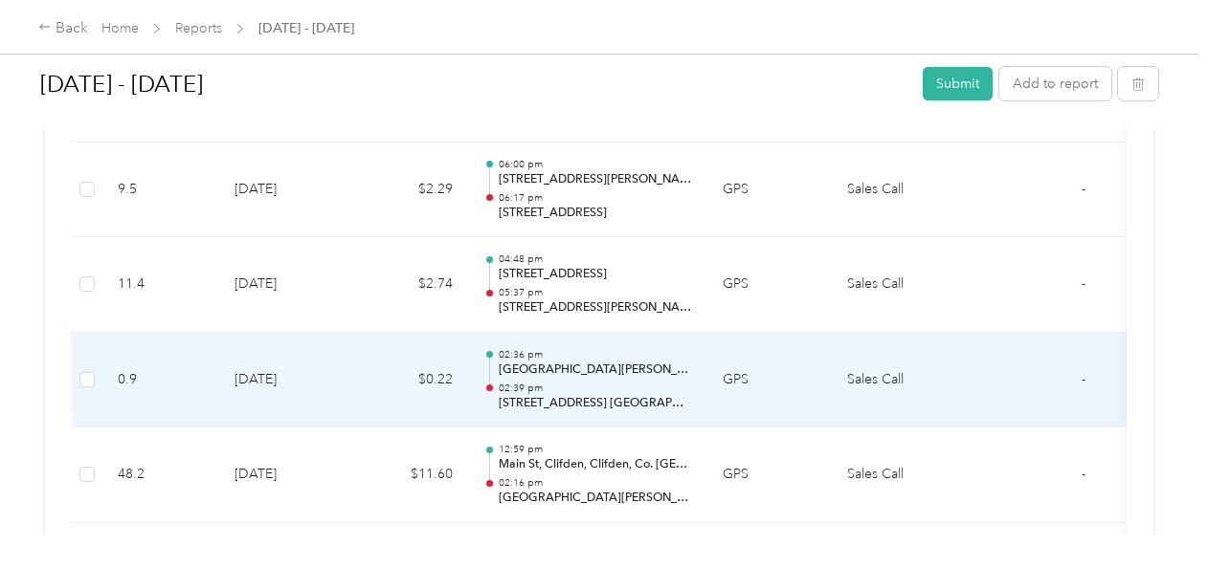
click at [561, 382] on p "02:39 pm" at bounding box center [595, 388] width 193 height 13
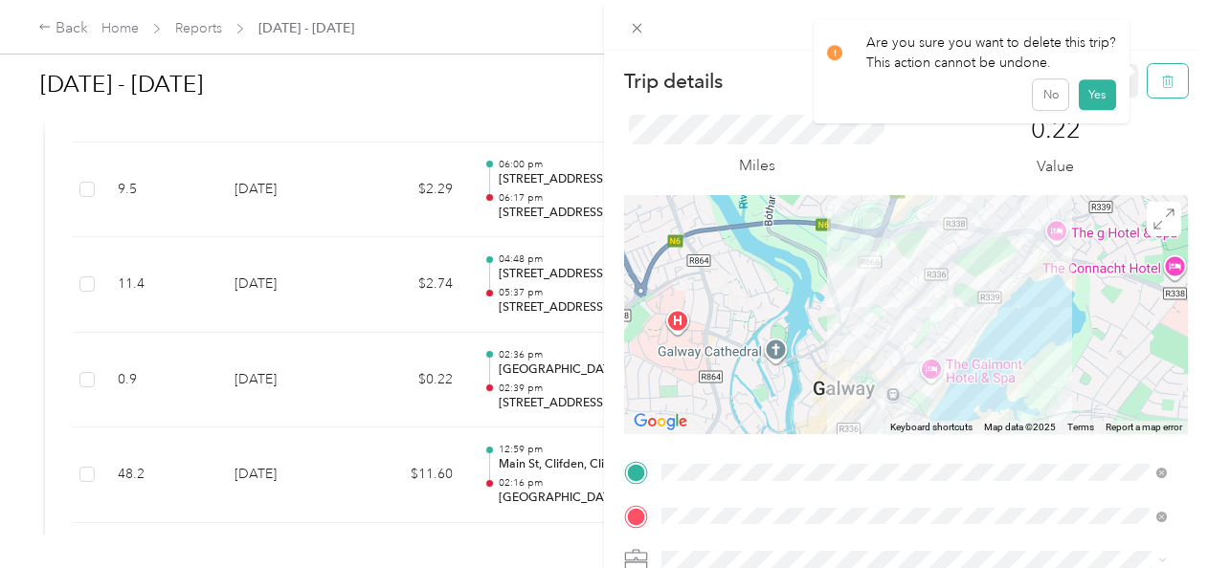
click at [1151, 90] on button "button" at bounding box center [1167, 80] width 40 height 33
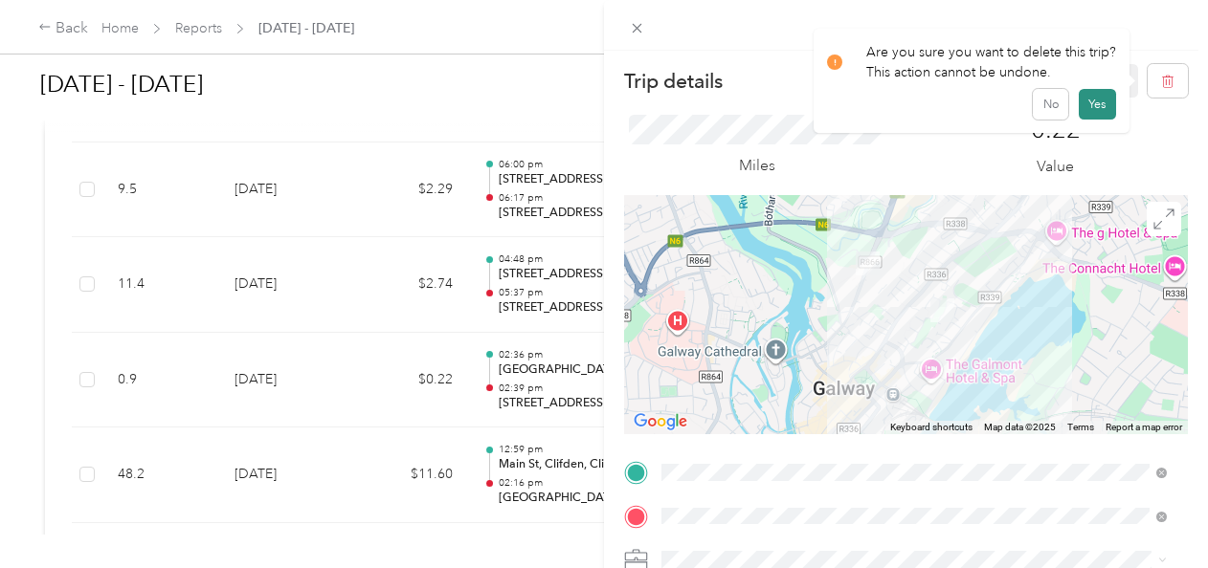
click at [1094, 100] on button "Yes" at bounding box center [1097, 104] width 37 height 31
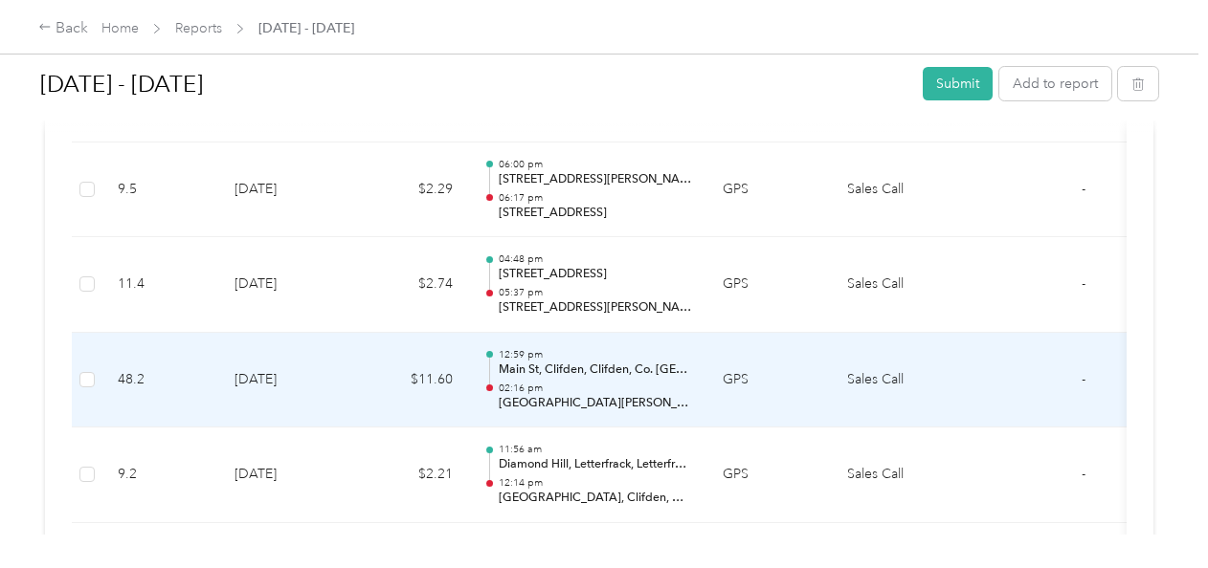
click at [613, 362] on p "Main St, Clifden, Clifden, Co. [GEOGRAPHIC_DATA]" at bounding box center [595, 370] width 193 height 17
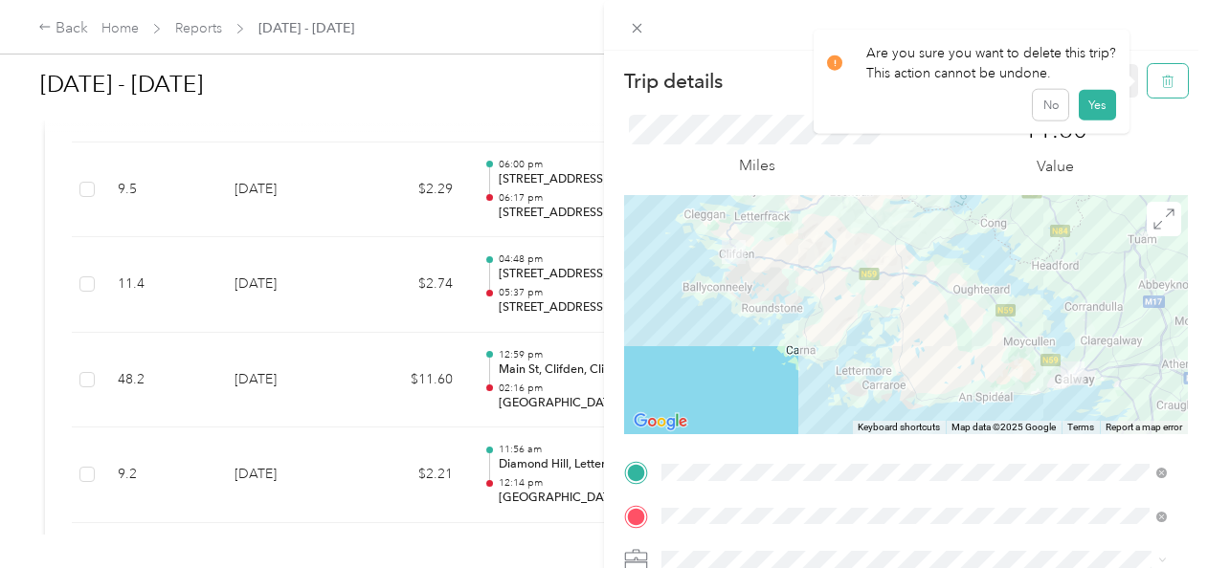
click at [1161, 82] on icon "button" at bounding box center [1167, 81] width 13 height 13
click at [1080, 104] on button "Yes" at bounding box center [1097, 104] width 37 height 31
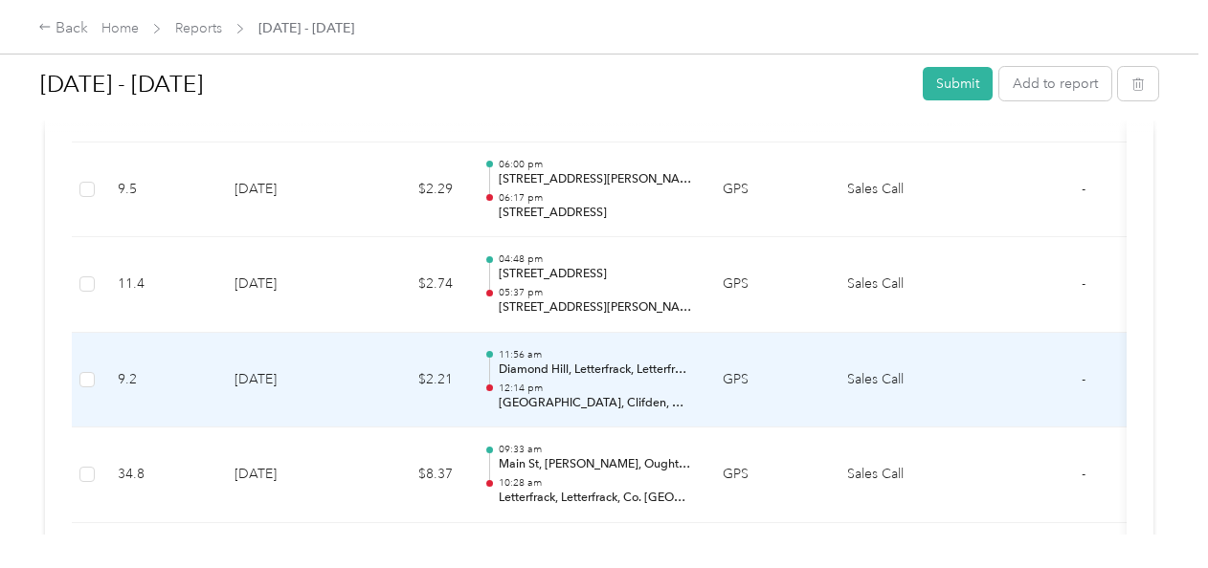
click at [588, 395] on p "[GEOGRAPHIC_DATA], Clifden, Co. [GEOGRAPHIC_DATA]" at bounding box center [595, 403] width 193 height 17
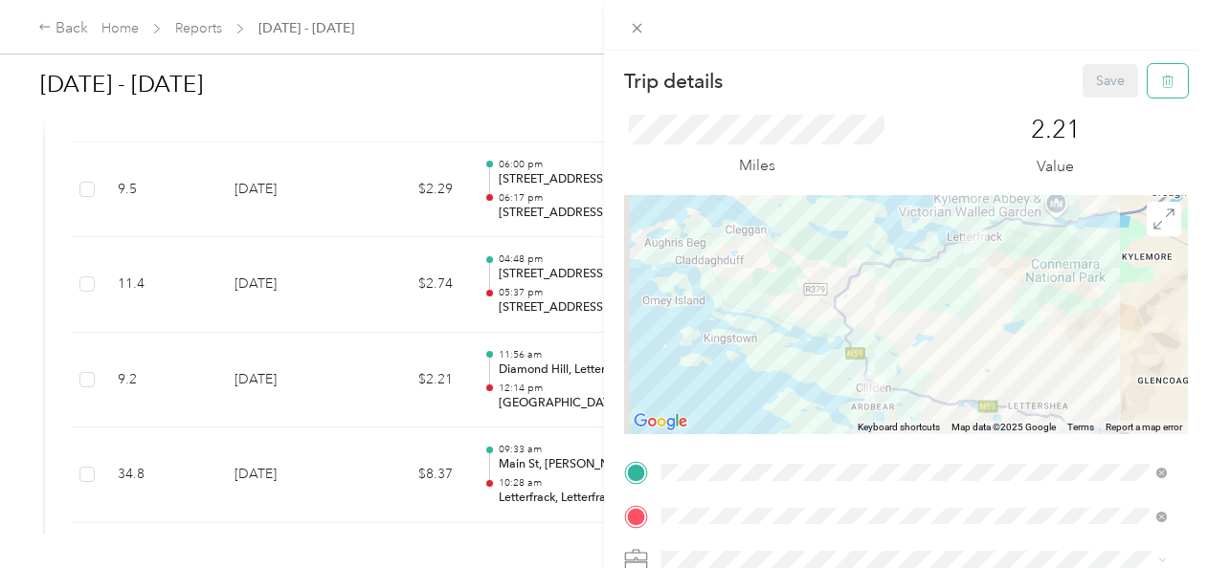
click at [1161, 80] on icon "button" at bounding box center [1167, 81] width 13 height 13
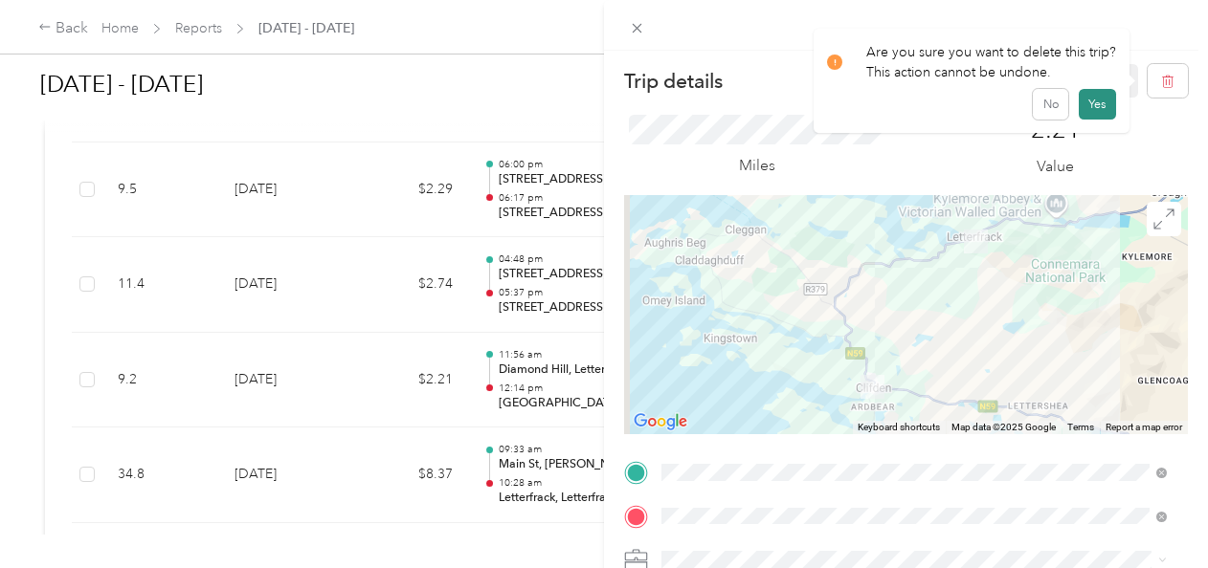
click at [1102, 105] on button "Yes" at bounding box center [1097, 104] width 37 height 31
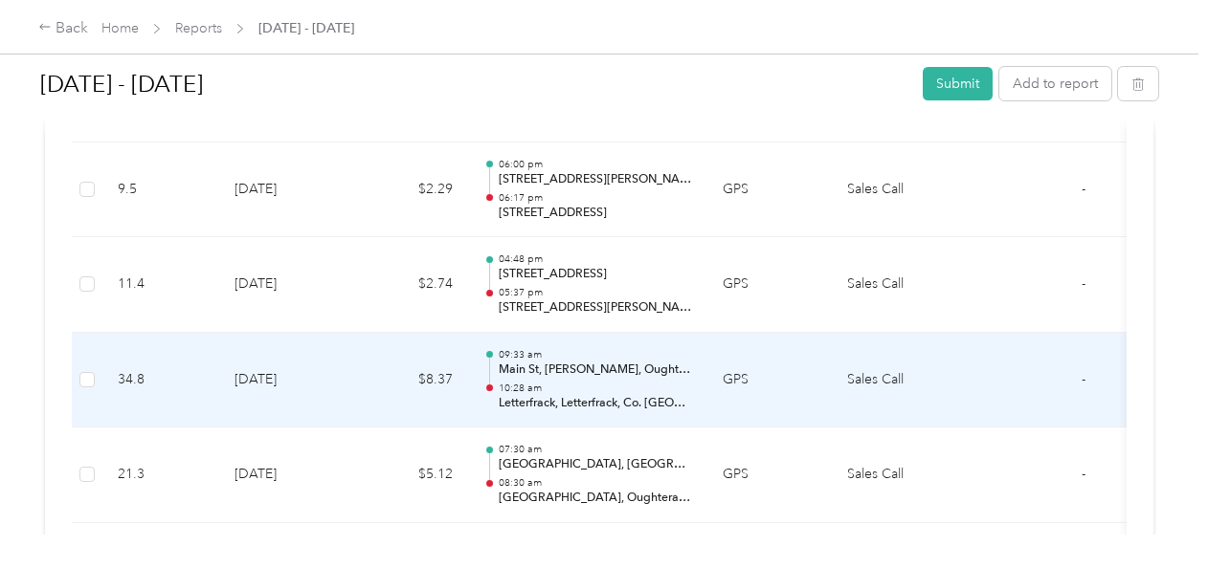
click at [580, 382] on p "10:28 am" at bounding box center [595, 388] width 193 height 13
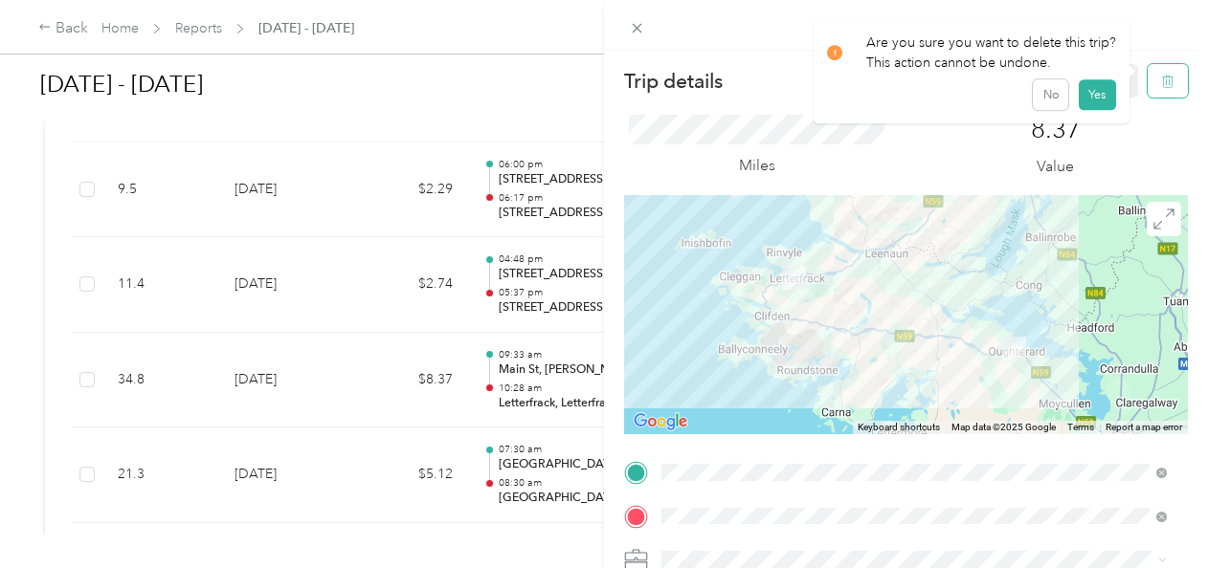
click at [1150, 89] on button "button" at bounding box center [1167, 80] width 40 height 33
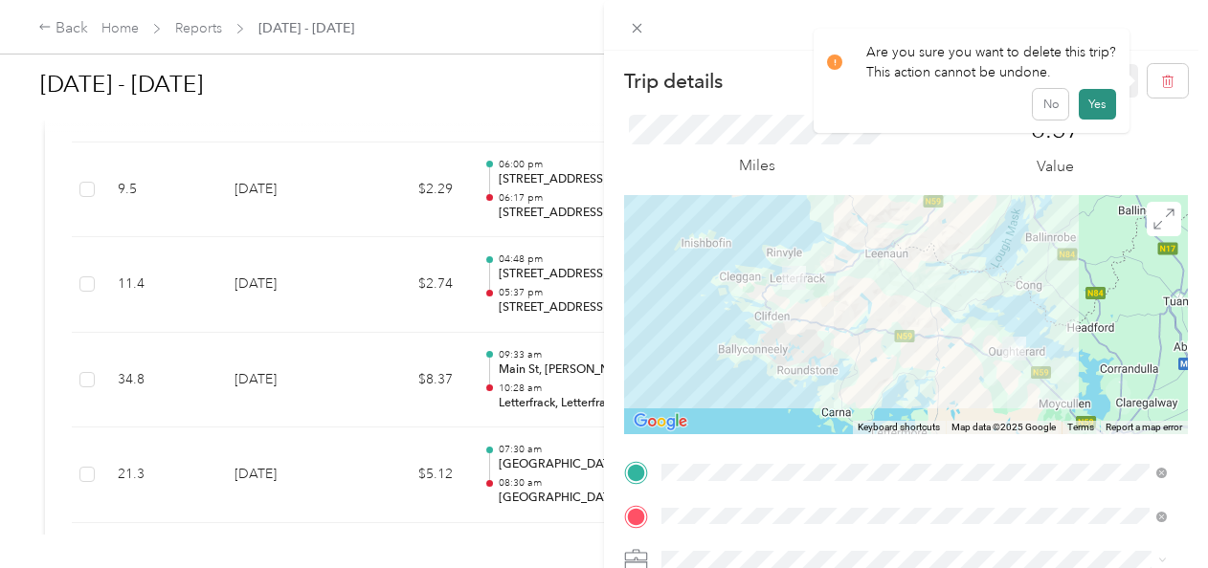
click at [1089, 105] on button "Yes" at bounding box center [1097, 104] width 37 height 31
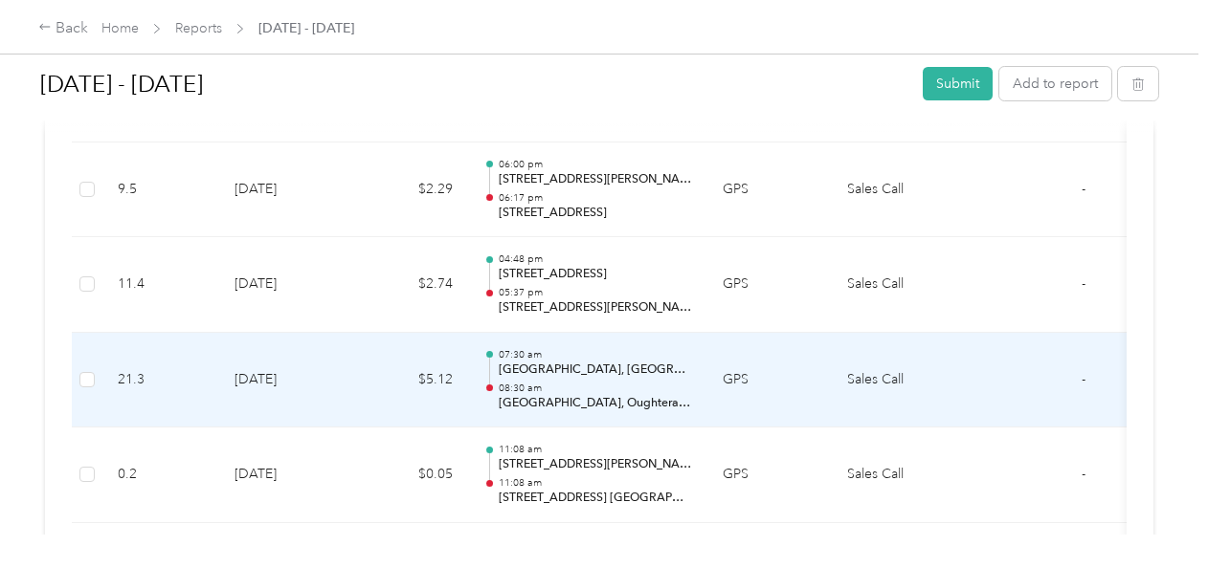
click at [570, 362] on p "[GEOGRAPHIC_DATA], [GEOGRAPHIC_DATA], Co. [GEOGRAPHIC_DATA]" at bounding box center [595, 370] width 193 height 17
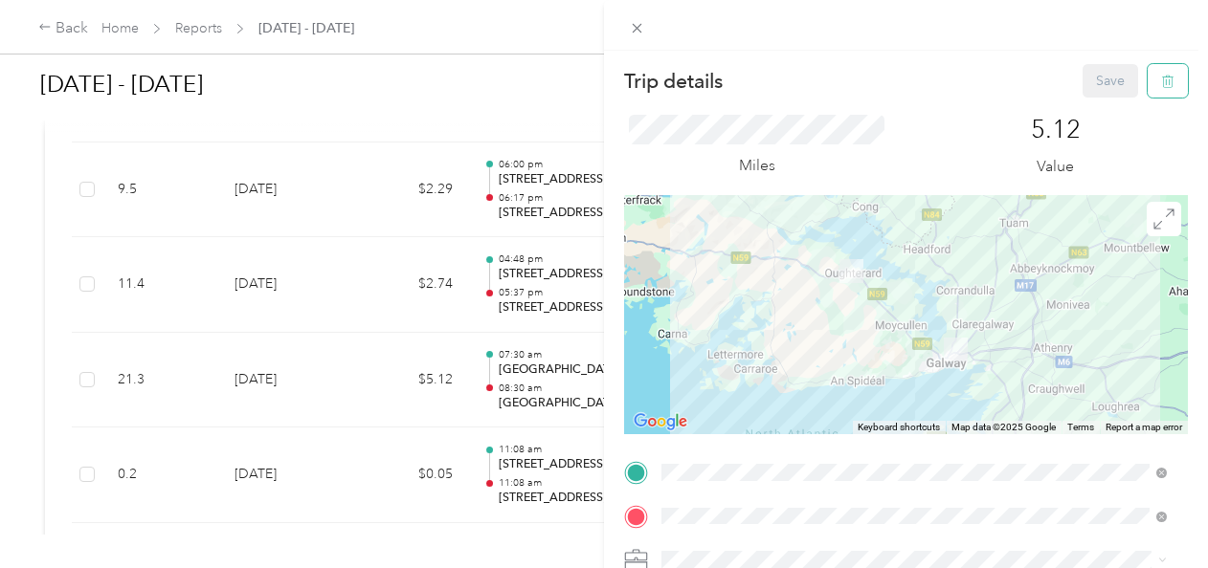
click at [1147, 90] on button "button" at bounding box center [1167, 80] width 40 height 33
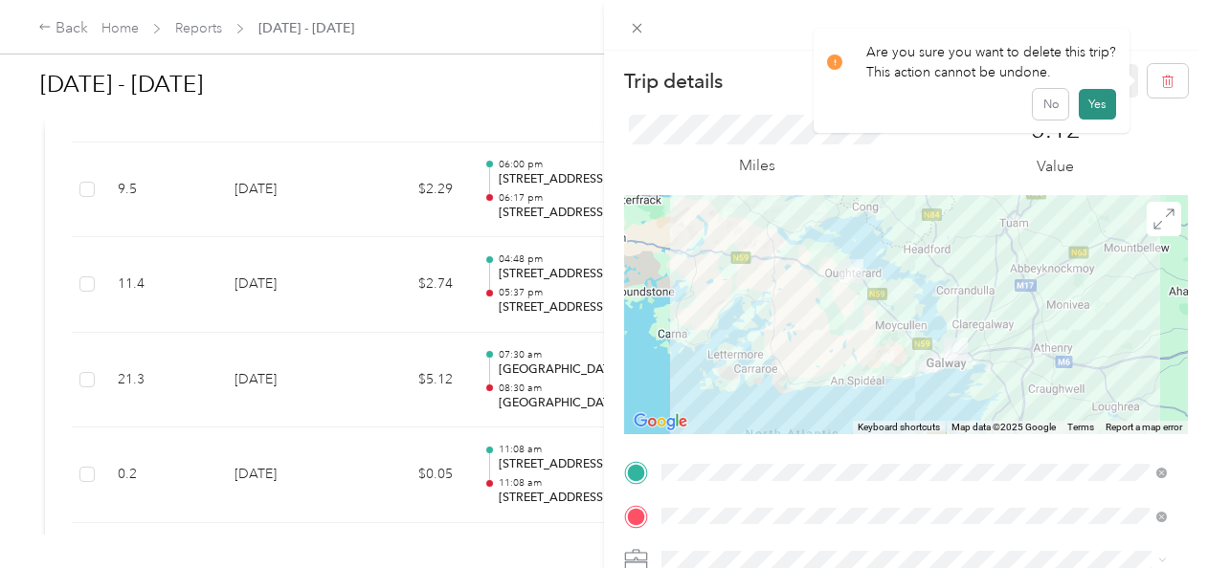
click at [1079, 106] on button "Yes" at bounding box center [1097, 104] width 37 height 31
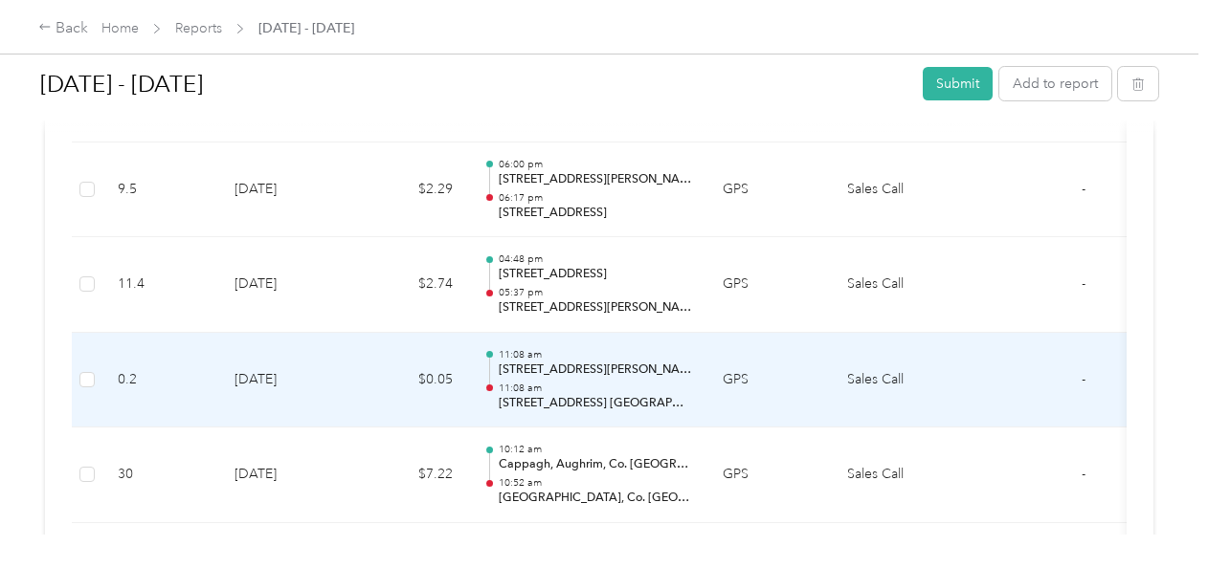
click at [582, 362] on div "11:08 am 46–[STREET_ADDRESS][PERSON_NAME] [GEOGRAPHIC_DATA] 11:08 am [STREET_AD…" at bounding box center [595, 380] width 193 height 64
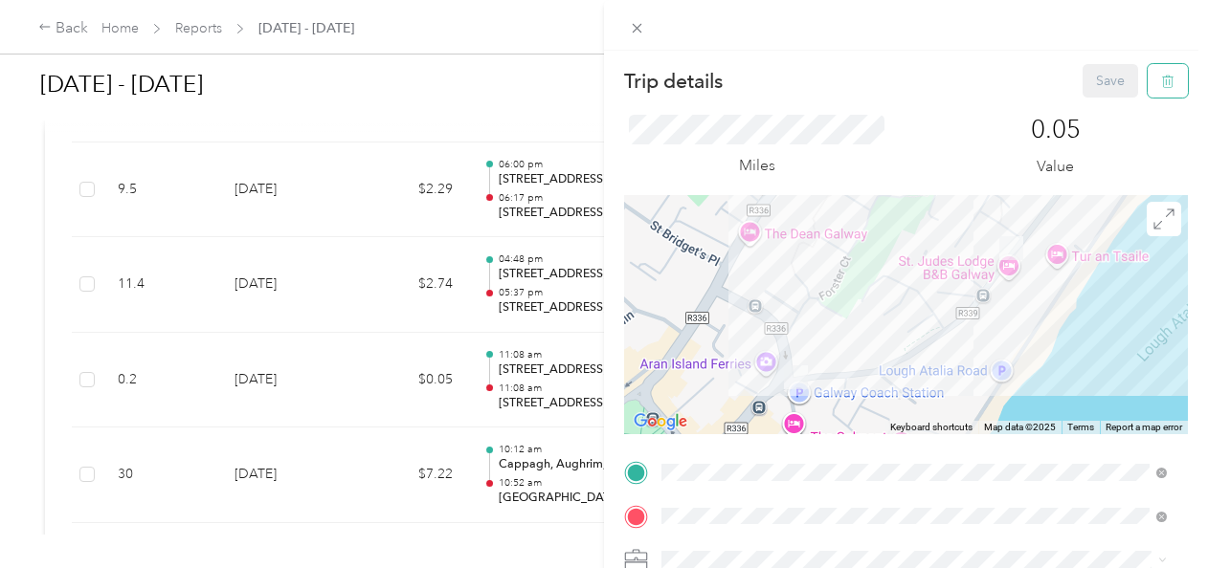
click at [1164, 82] on button "button" at bounding box center [1167, 80] width 40 height 33
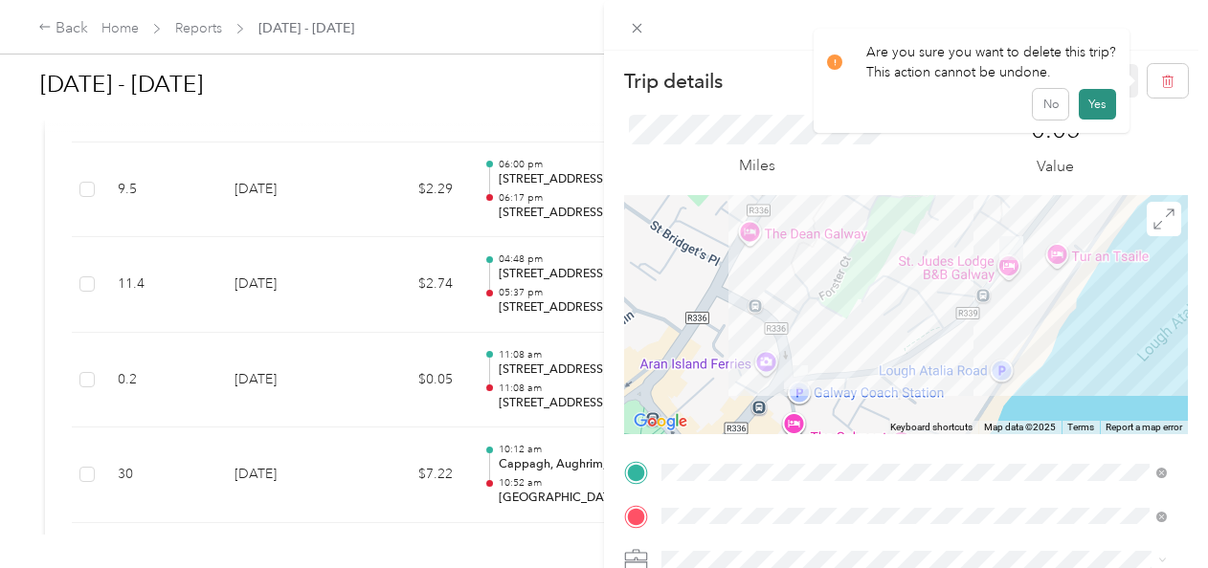
click at [1093, 100] on button "Yes" at bounding box center [1097, 104] width 37 height 31
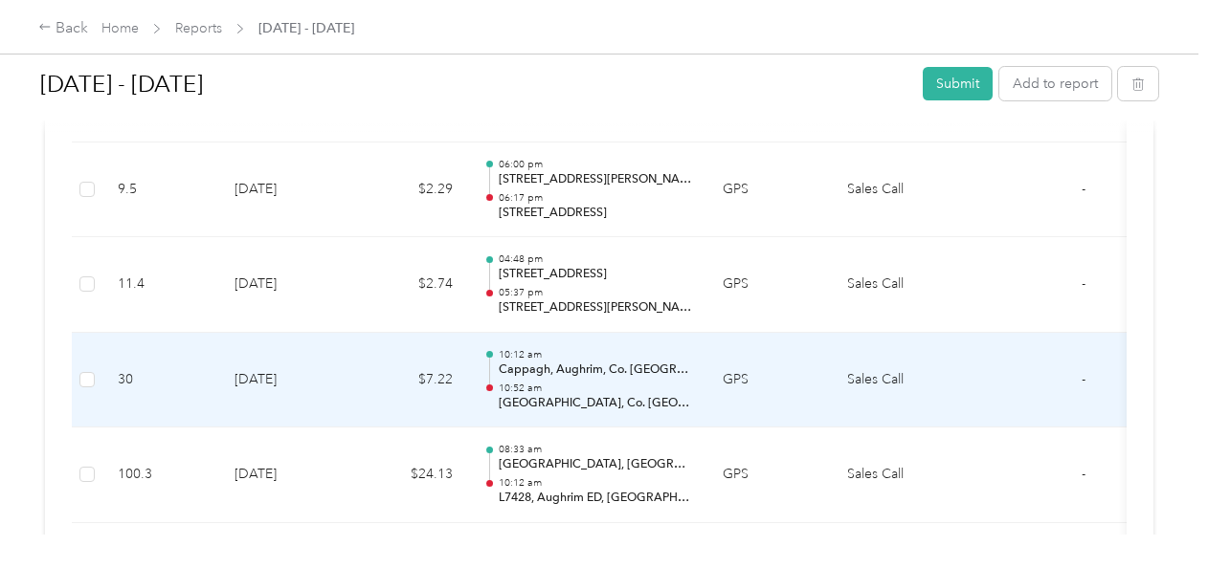
click at [578, 362] on p "Cappagh, Aughrim, Co. [GEOGRAPHIC_DATA]" at bounding box center [595, 370] width 193 height 17
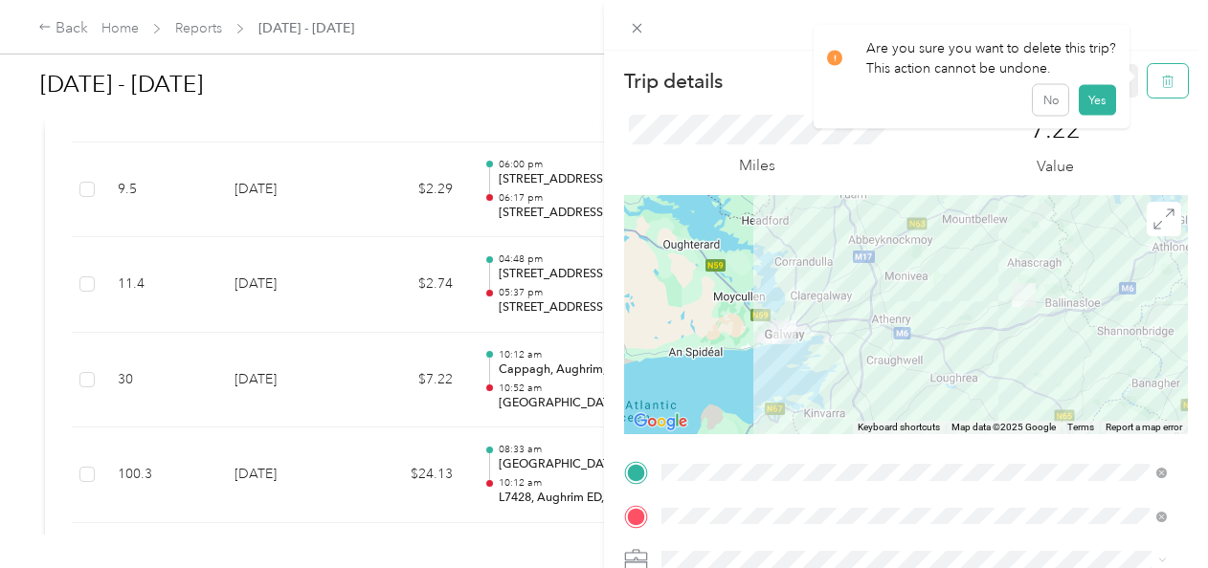
click at [1167, 92] on button "button" at bounding box center [1167, 80] width 40 height 33
click at [1095, 98] on button "Yes" at bounding box center [1097, 104] width 37 height 31
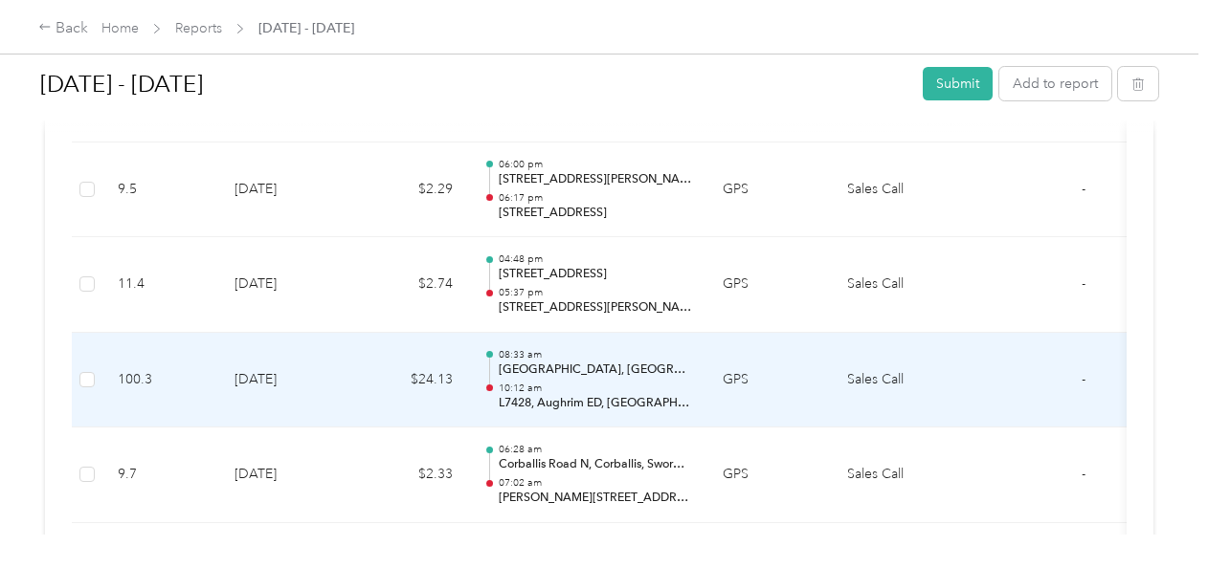
click at [579, 348] on p "08:33 am" at bounding box center [595, 354] width 193 height 13
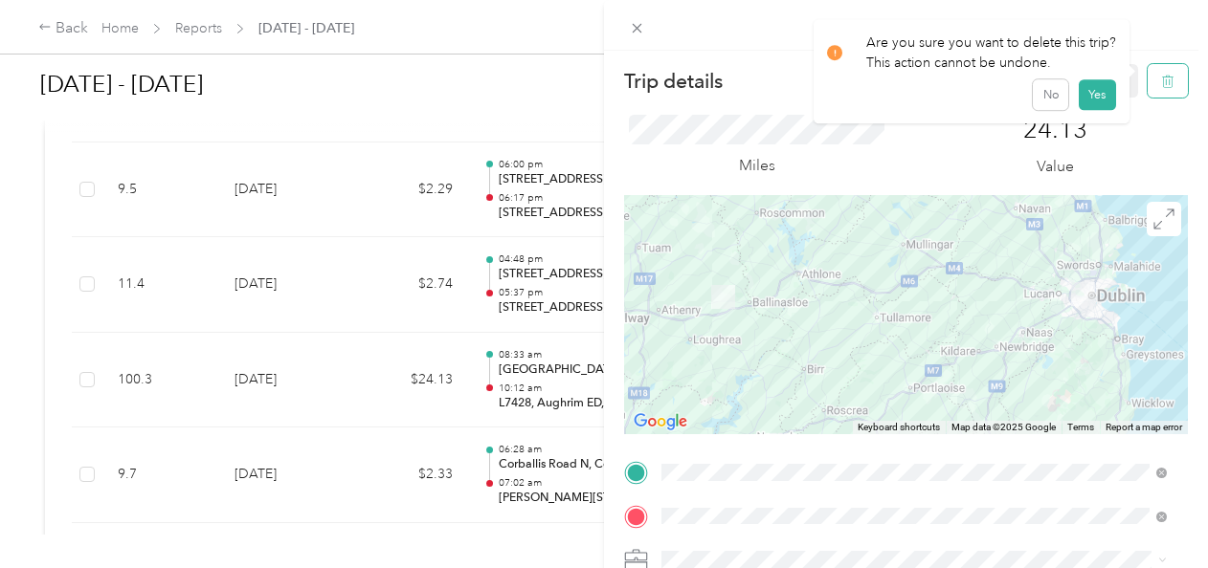
click at [1162, 82] on icon "button" at bounding box center [1167, 82] width 11 height 12
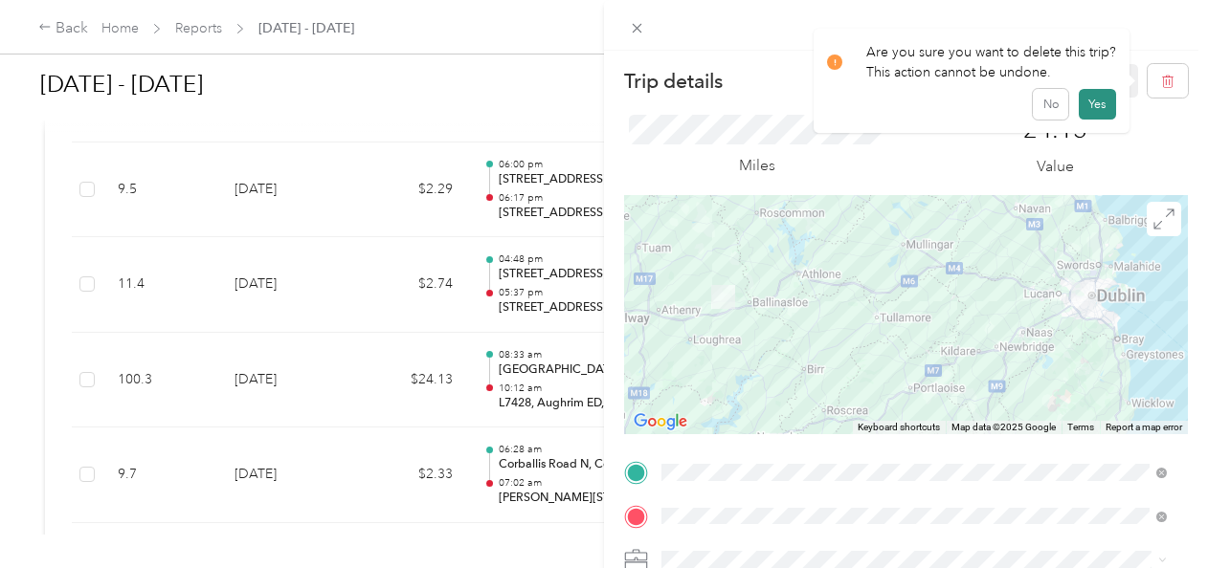
click at [1105, 100] on button "Yes" at bounding box center [1097, 104] width 37 height 31
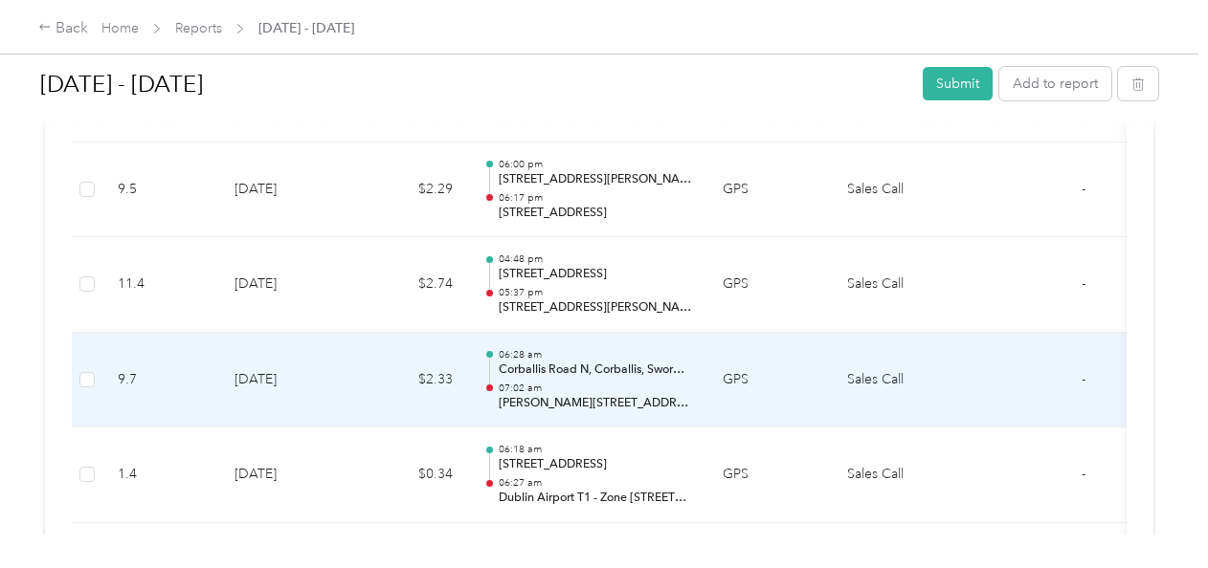
click at [581, 348] on p "06:28 am" at bounding box center [595, 354] width 193 height 13
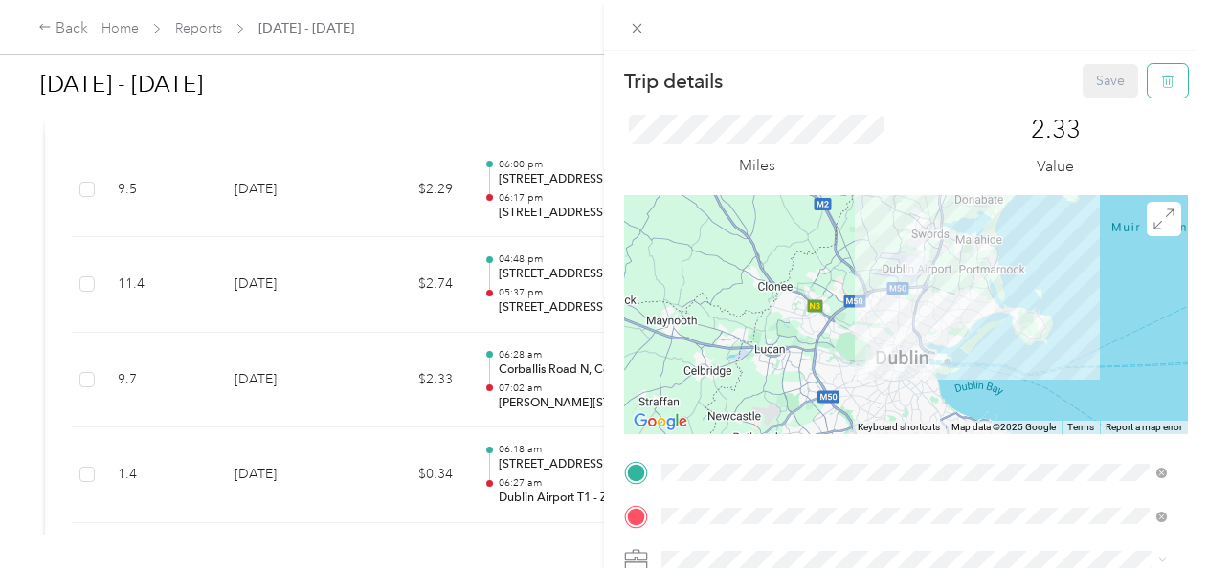
click at [1168, 81] on button "button" at bounding box center [1167, 80] width 40 height 33
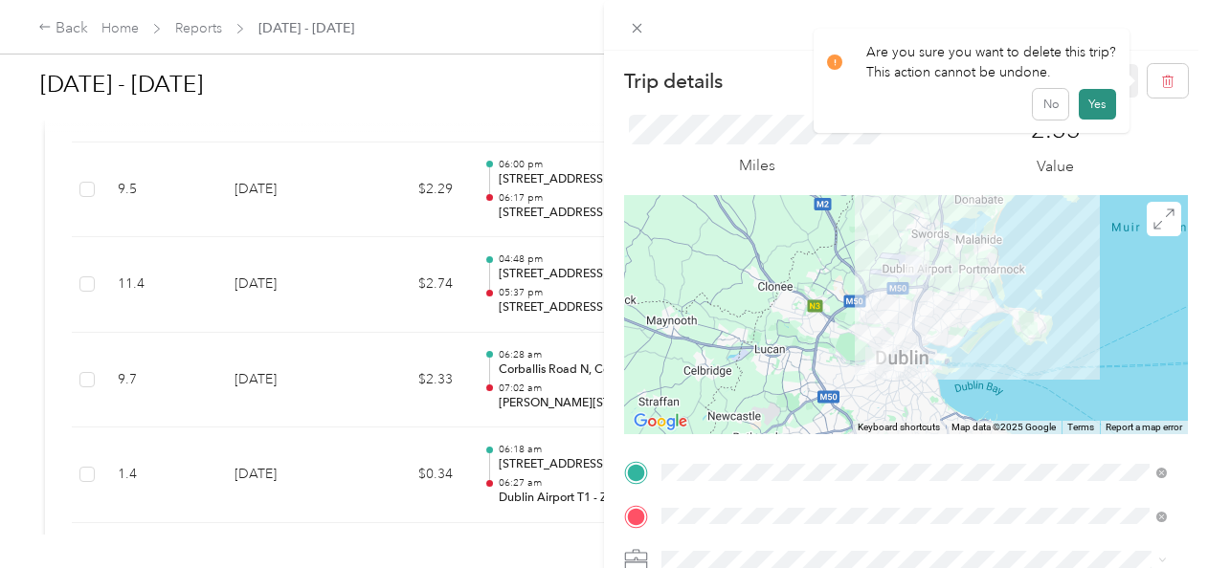
click at [1082, 101] on button "Yes" at bounding box center [1097, 104] width 37 height 31
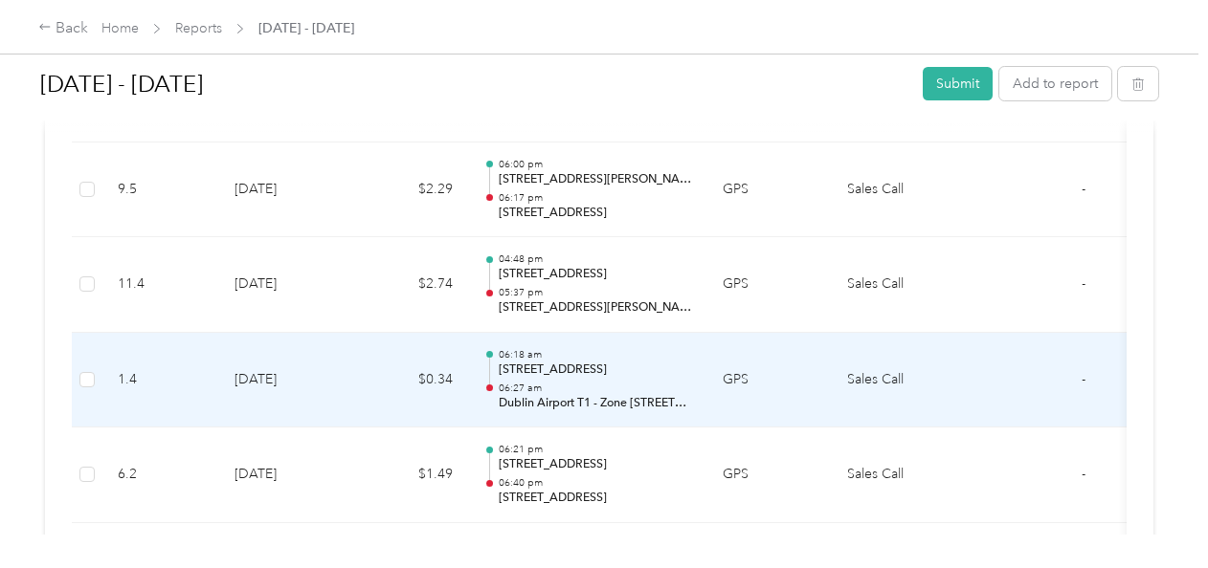
click at [597, 362] on p "[STREET_ADDRESS]" at bounding box center [595, 370] width 193 height 17
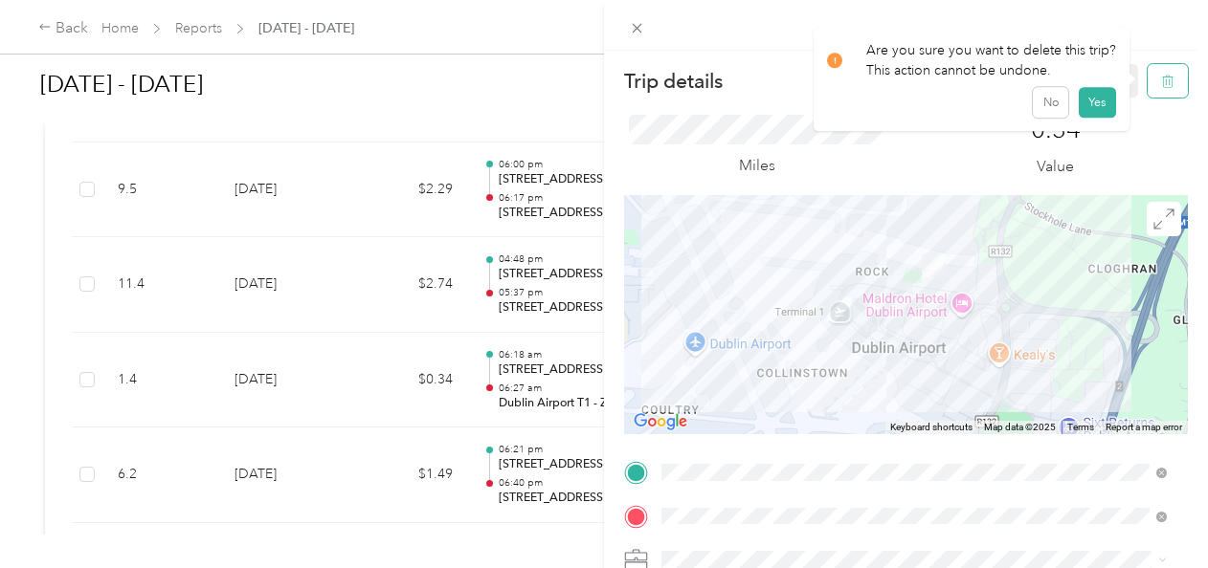
click at [1161, 84] on button "button" at bounding box center [1167, 80] width 40 height 33
click at [1096, 103] on button "Yes" at bounding box center [1097, 104] width 37 height 31
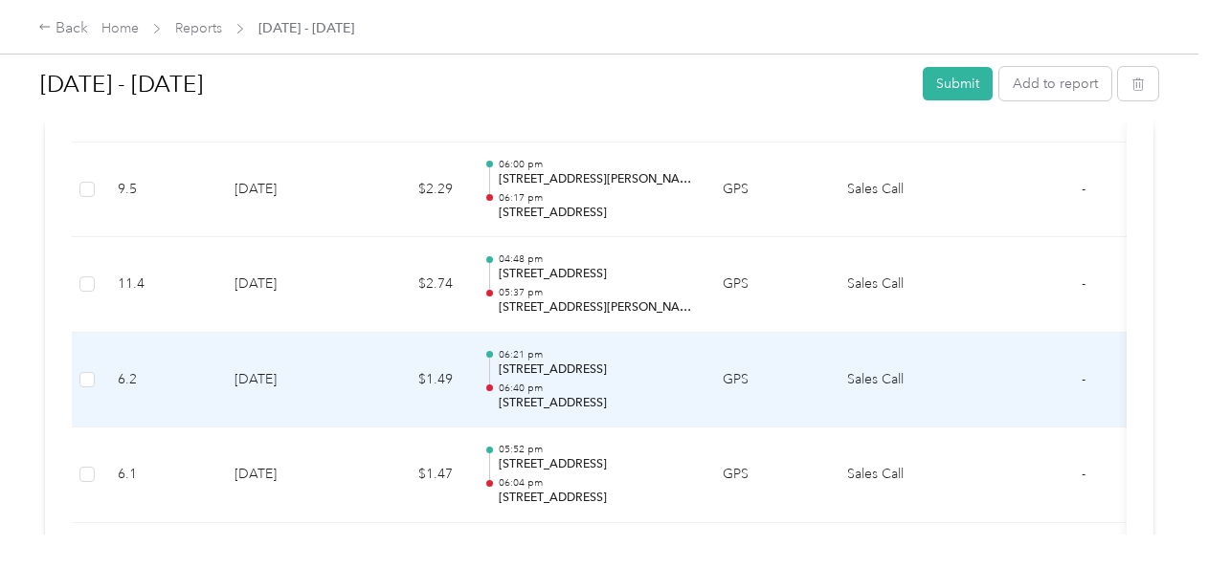
click at [595, 382] on p "06:40 pm" at bounding box center [595, 388] width 193 height 13
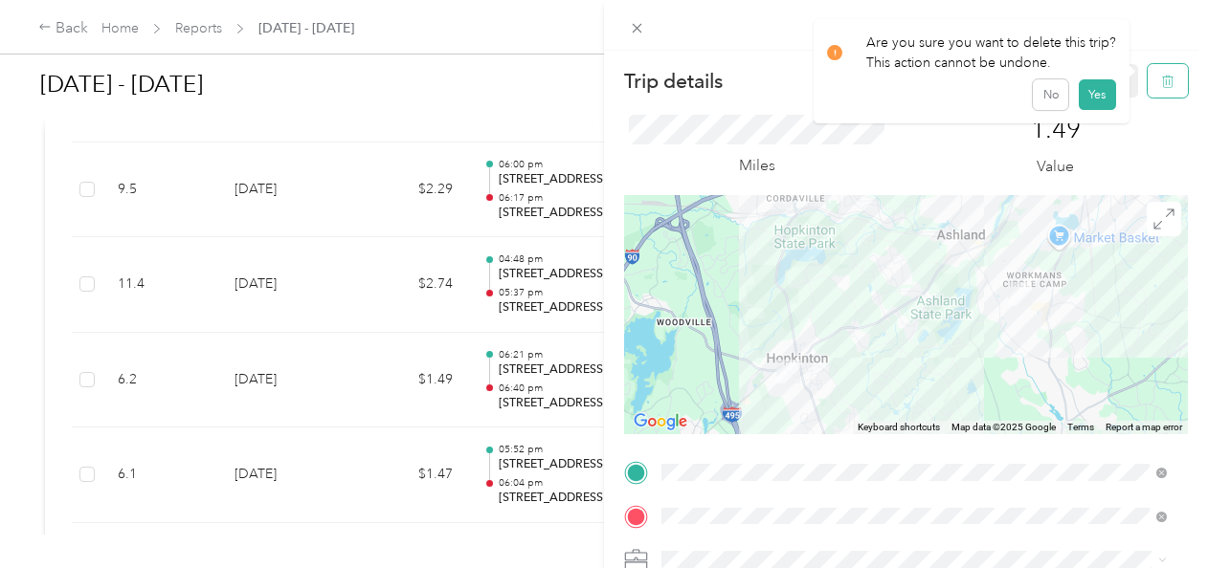
click at [1161, 82] on icon "button" at bounding box center [1167, 81] width 13 height 13
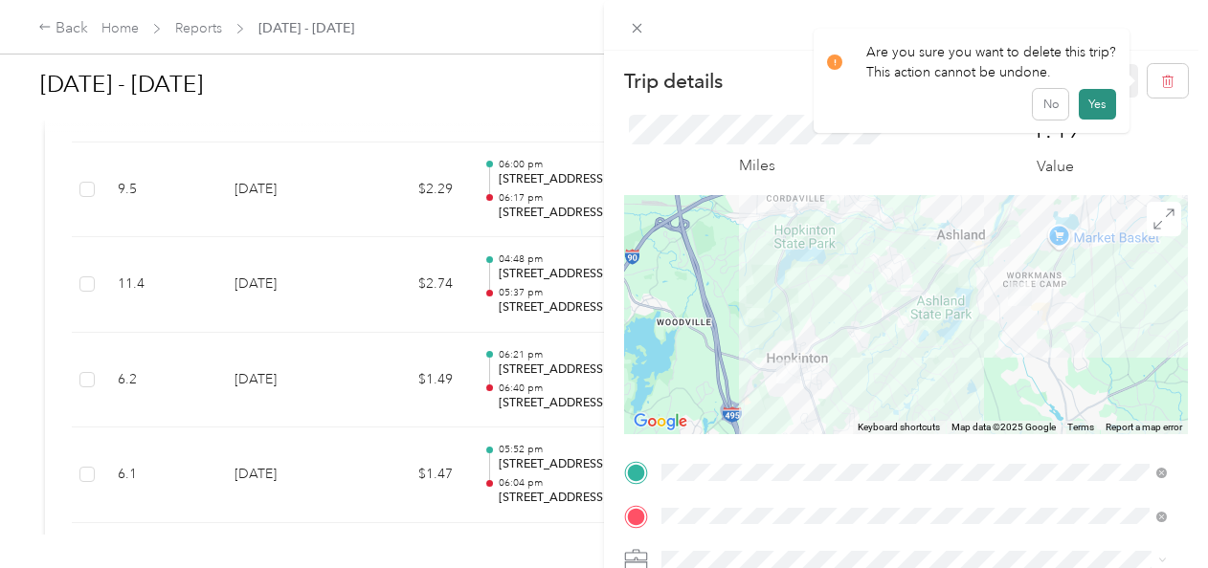
click at [1095, 105] on button "Yes" at bounding box center [1097, 104] width 37 height 31
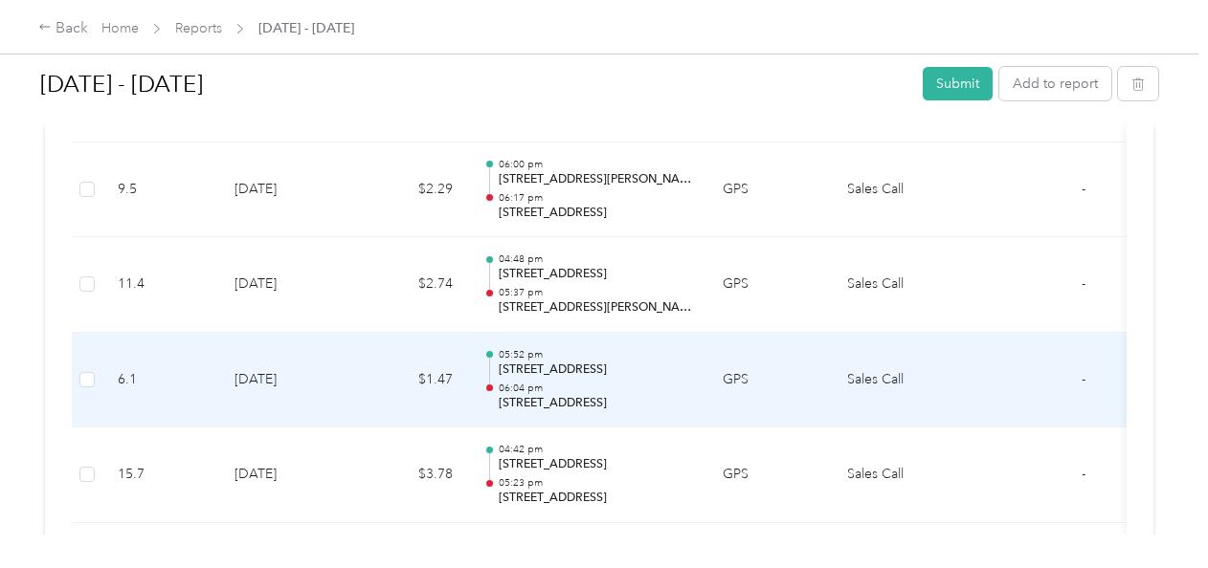
click at [594, 348] on p "05:52 pm" at bounding box center [595, 354] width 193 height 13
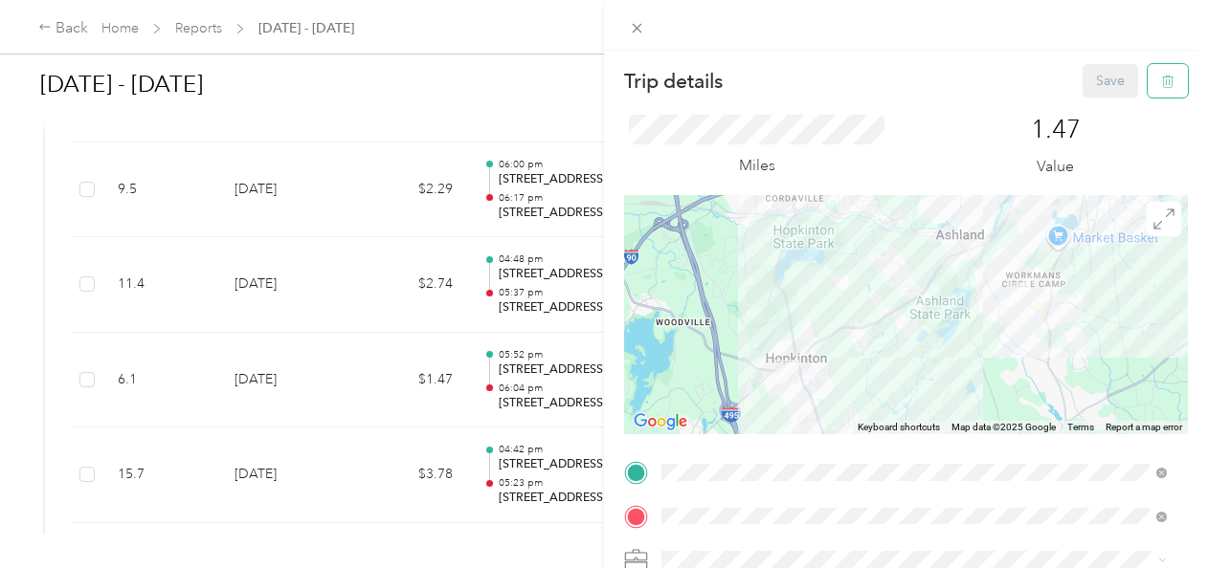
click at [1152, 90] on button "button" at bounding box center [1167, 80] width 40 height 33
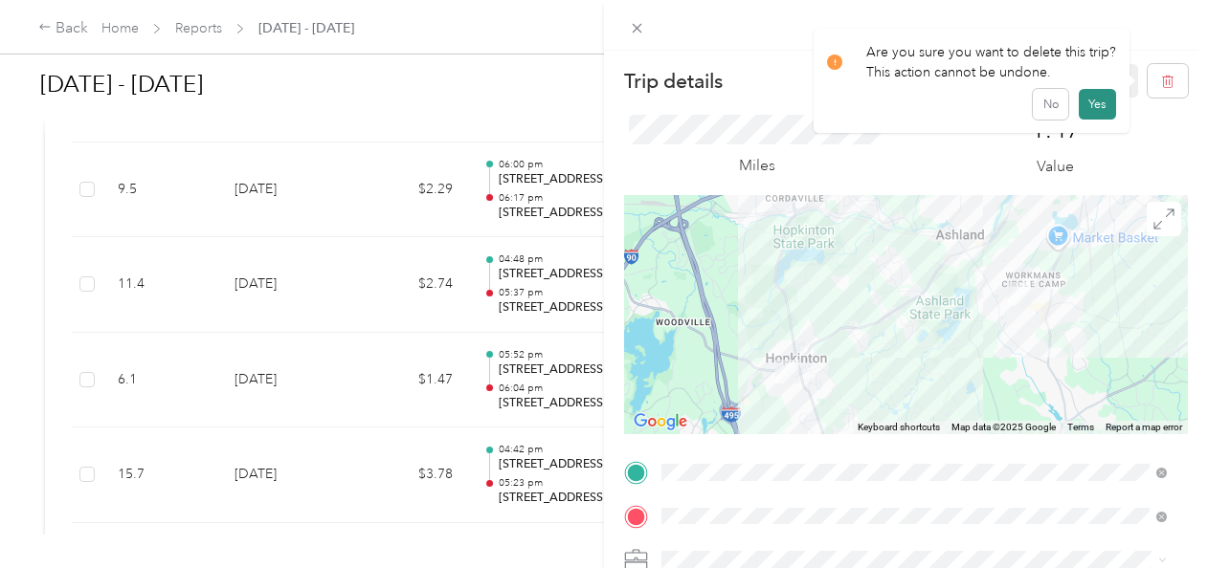
click at [1092, 107] on button "Yes" at bounding box center [1097, 104] width 37 height 31
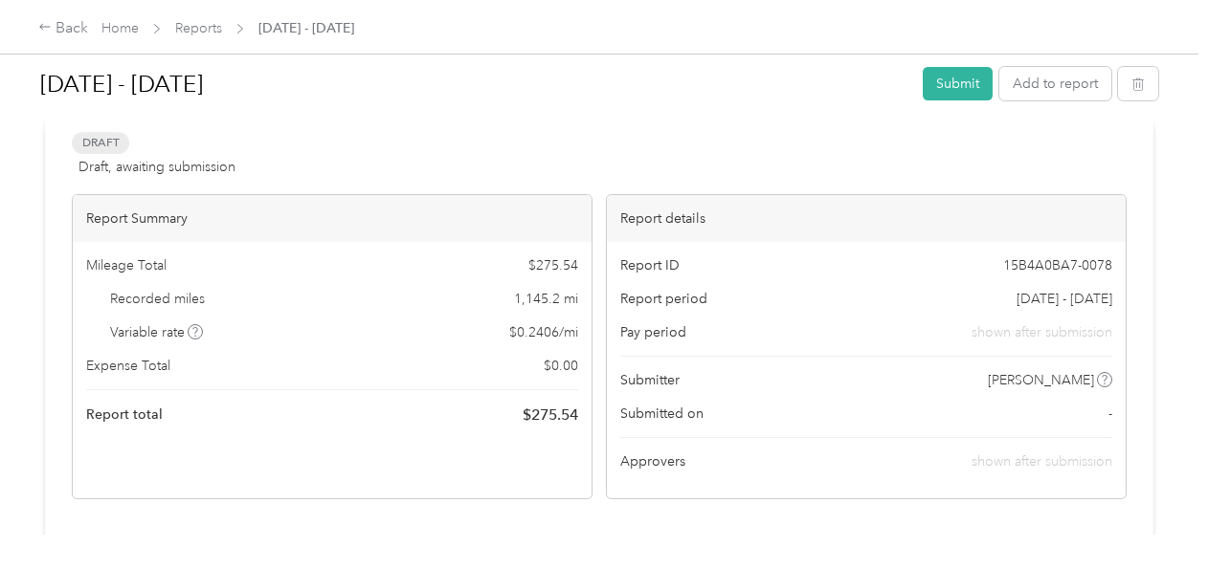
scroll to position [0, 0]
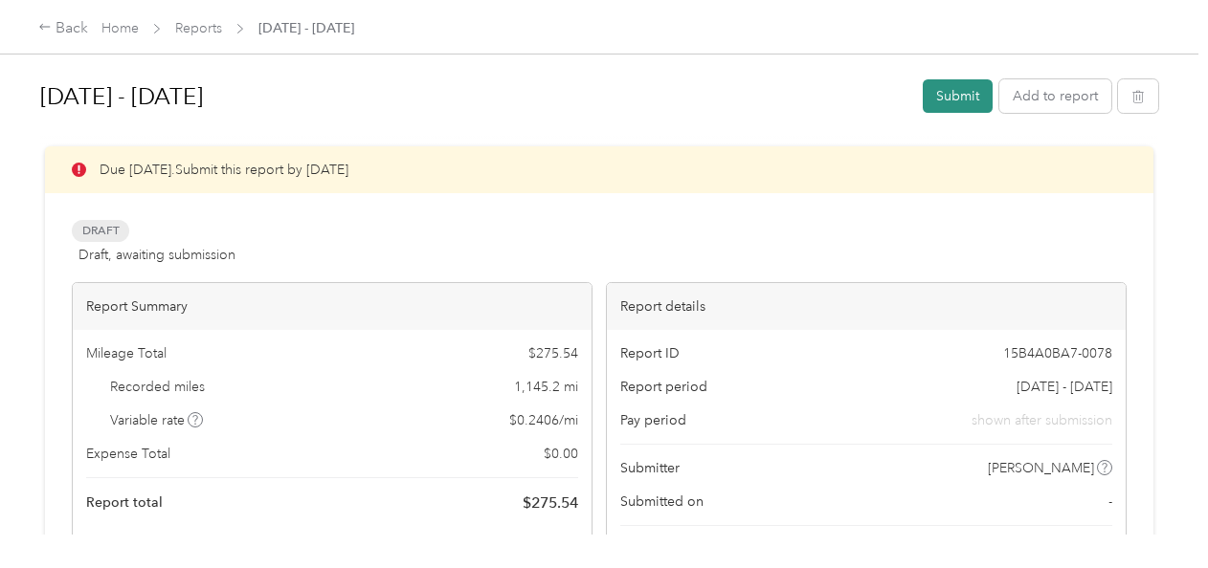
click at [946, 102] on button "Submit" at bounding box center [958, 95] width 70 height 33
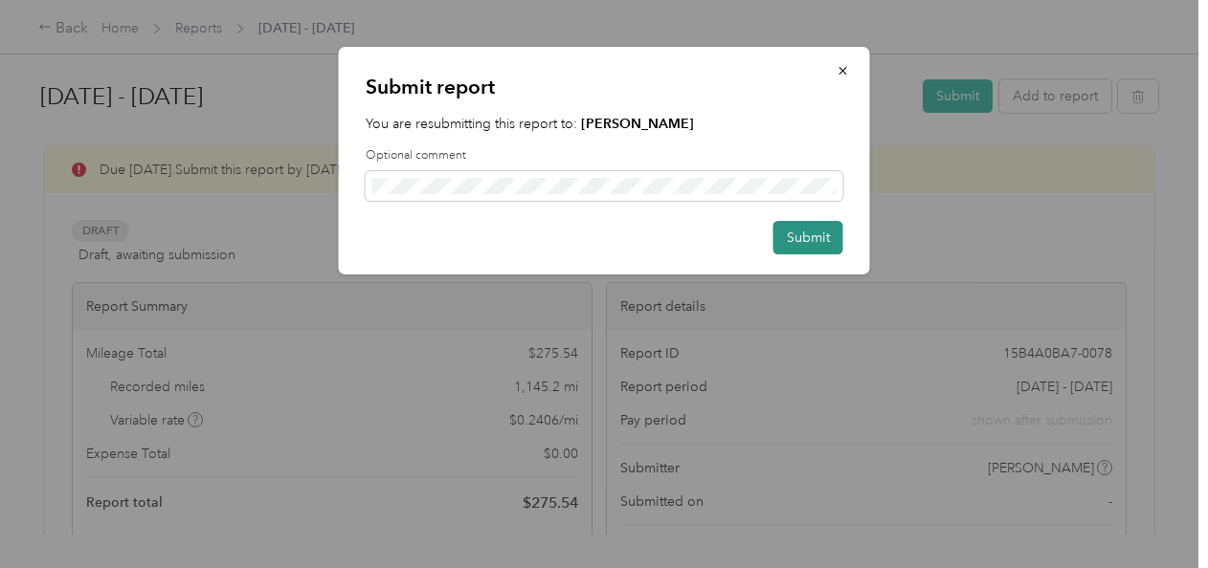
click at [812, 239] on button "Submit" at bounding box center [808, 237] width 70 height 33
